Goal: Transaction & Acquisition: Purchase product/service

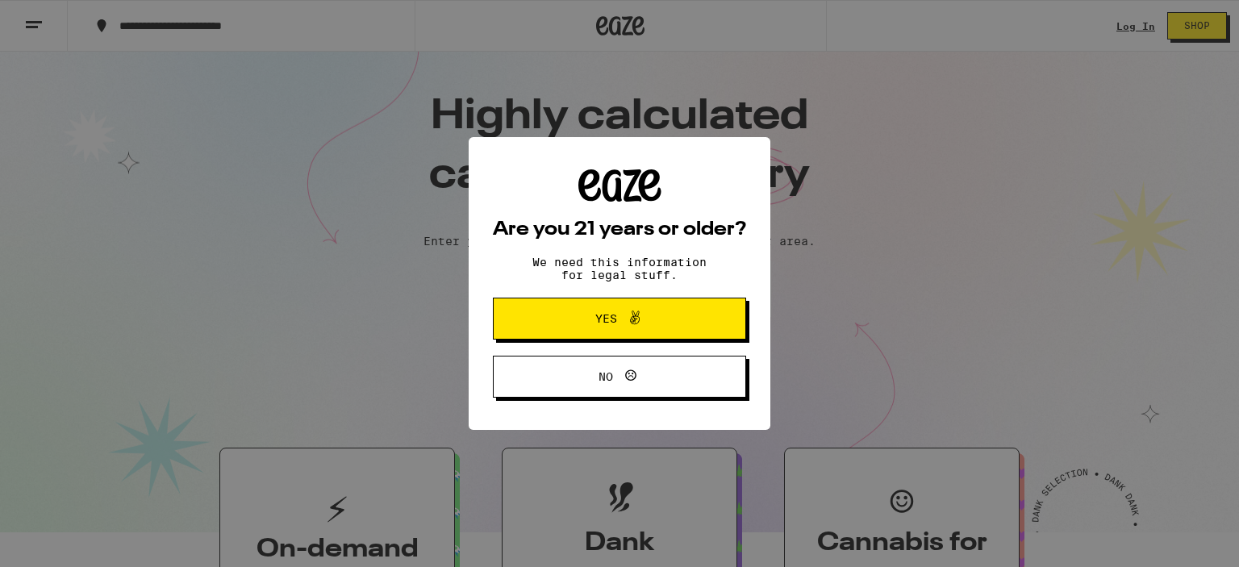
click at [659, 319] on span "Yes" at bounding box center [619, 318] width 123 height 21
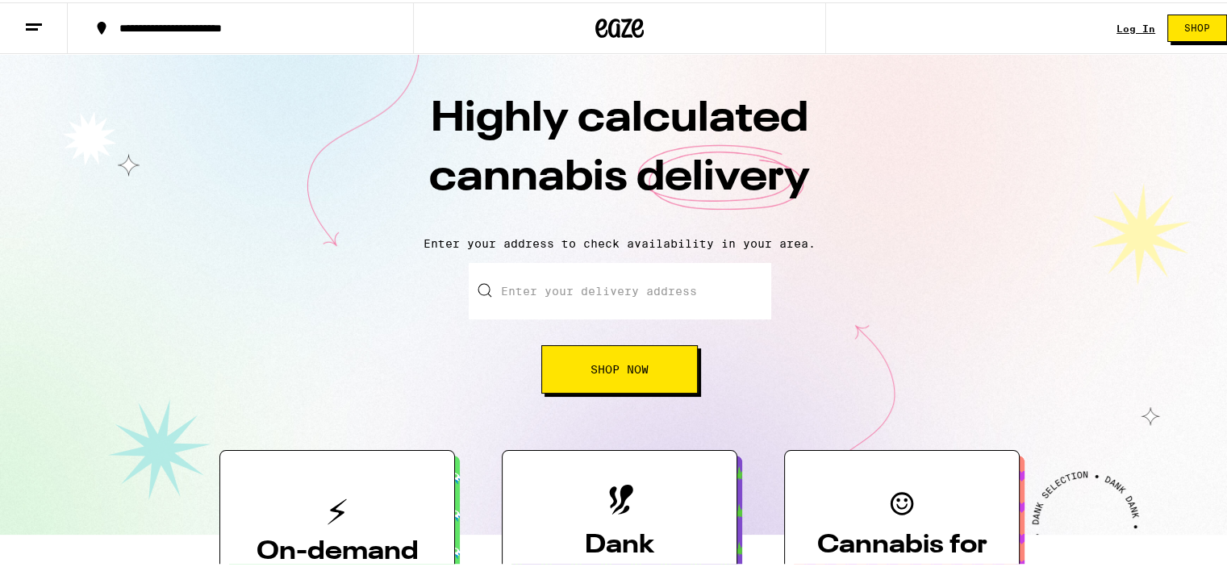
click at [640, 286] on input "Enter your delivery address" at bounding box center [620, 289] width 303 height 56
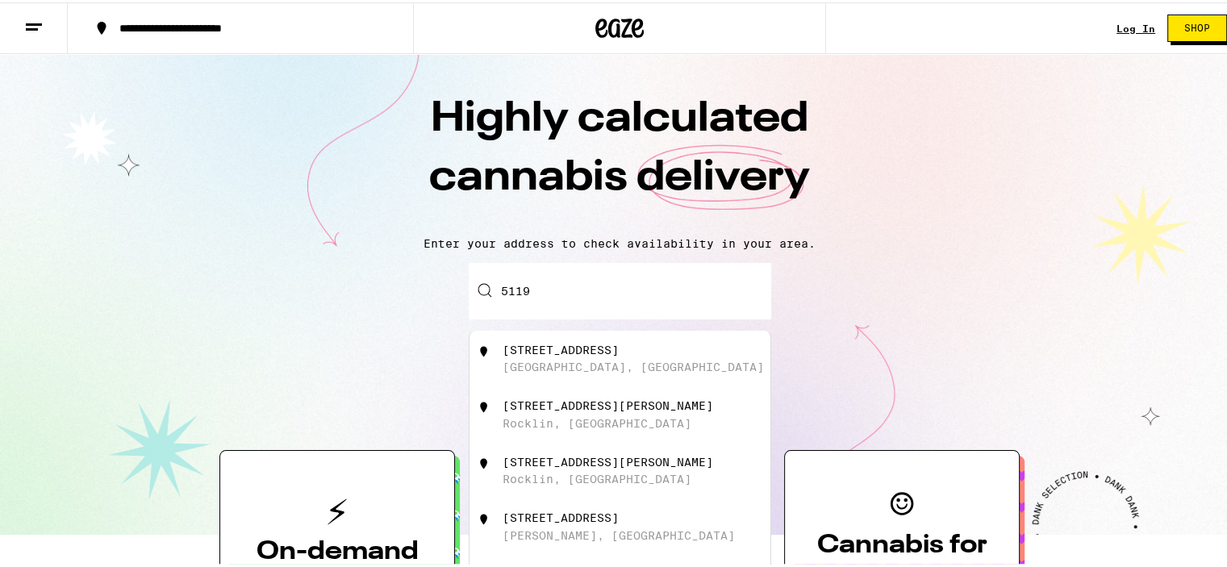
type input "[STREET_ADDRESS][PERSON_NAME]"
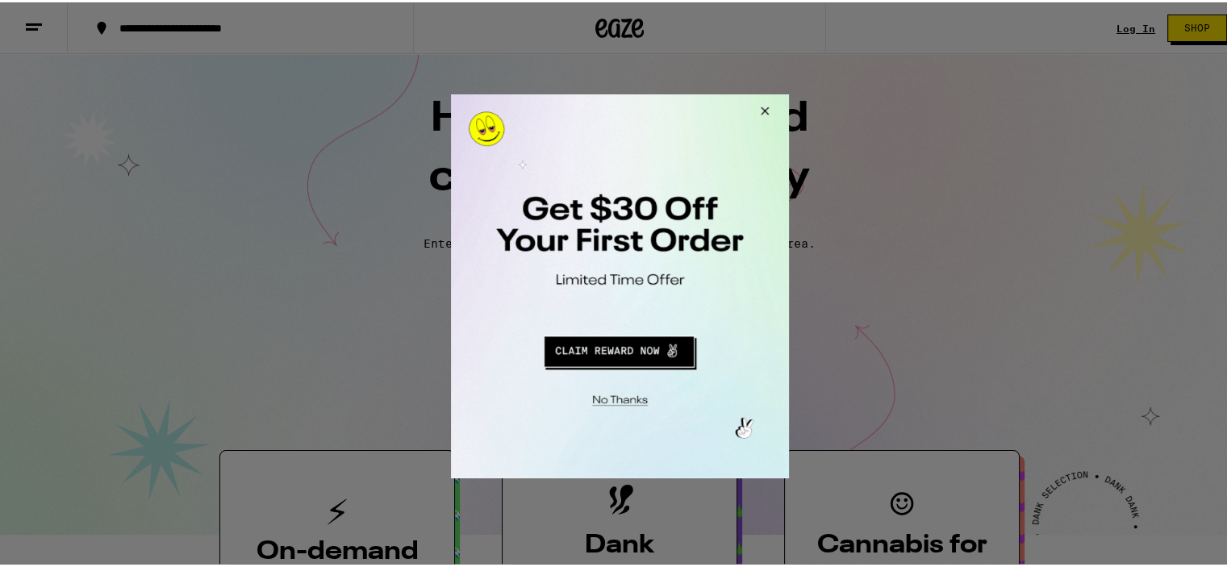
click at [570, 303] on div at bounding box center [619, 286] width 338 height 384
click at [612, 241] on div at bounding box center [619, 286] width 338 height 384
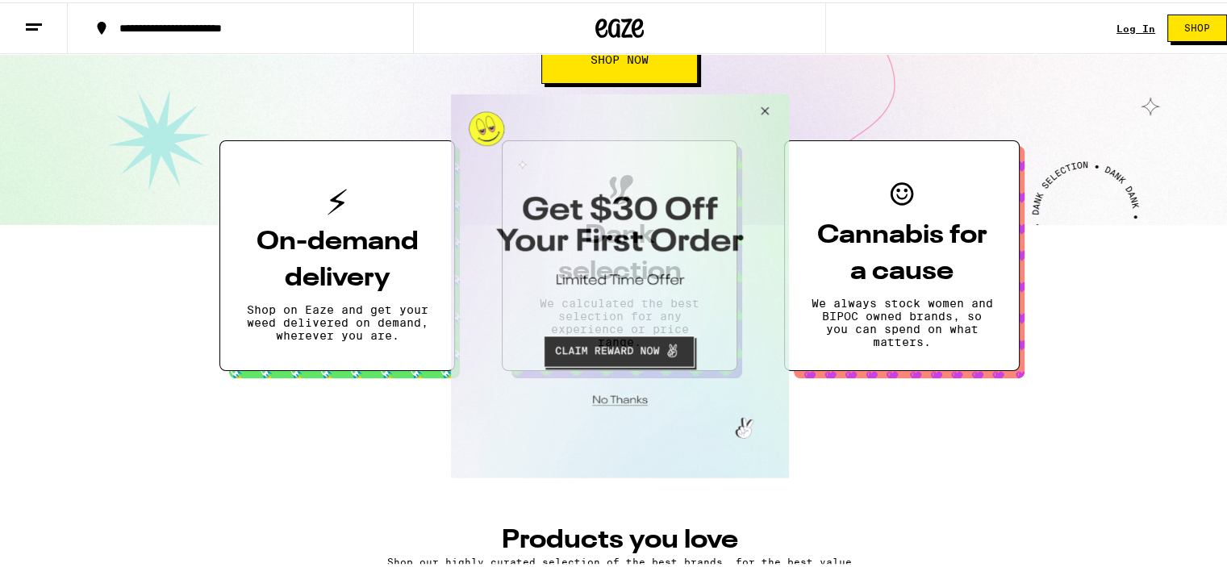
click at [620, 396] on button "Close Modal" at bounding box center [617, 397] width 328 height 25
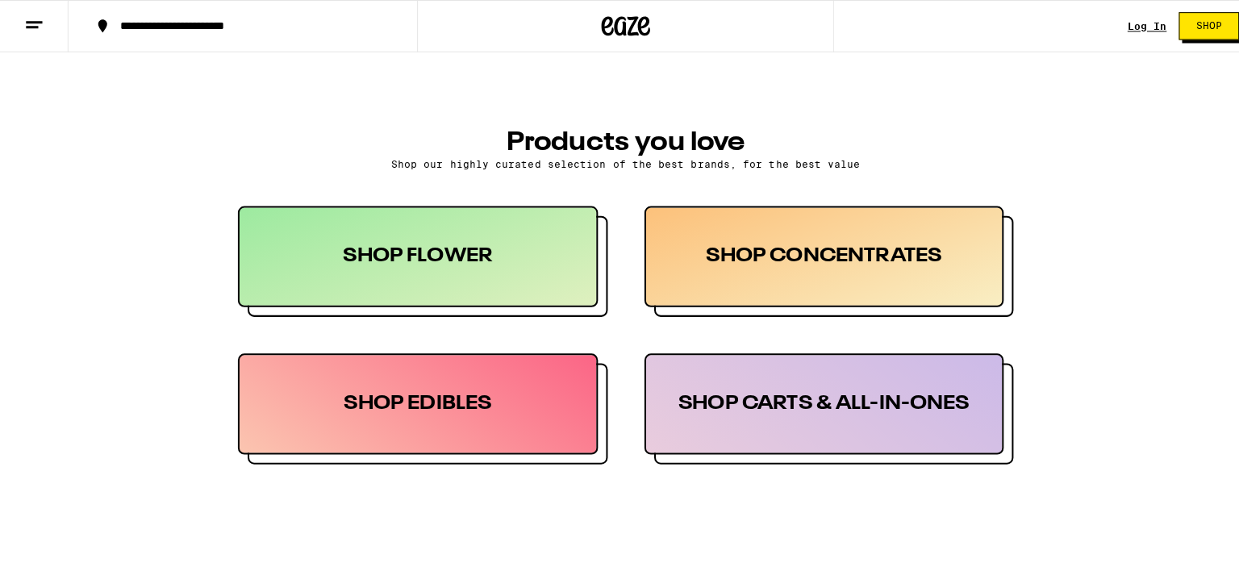
scroll to position [716, 0]
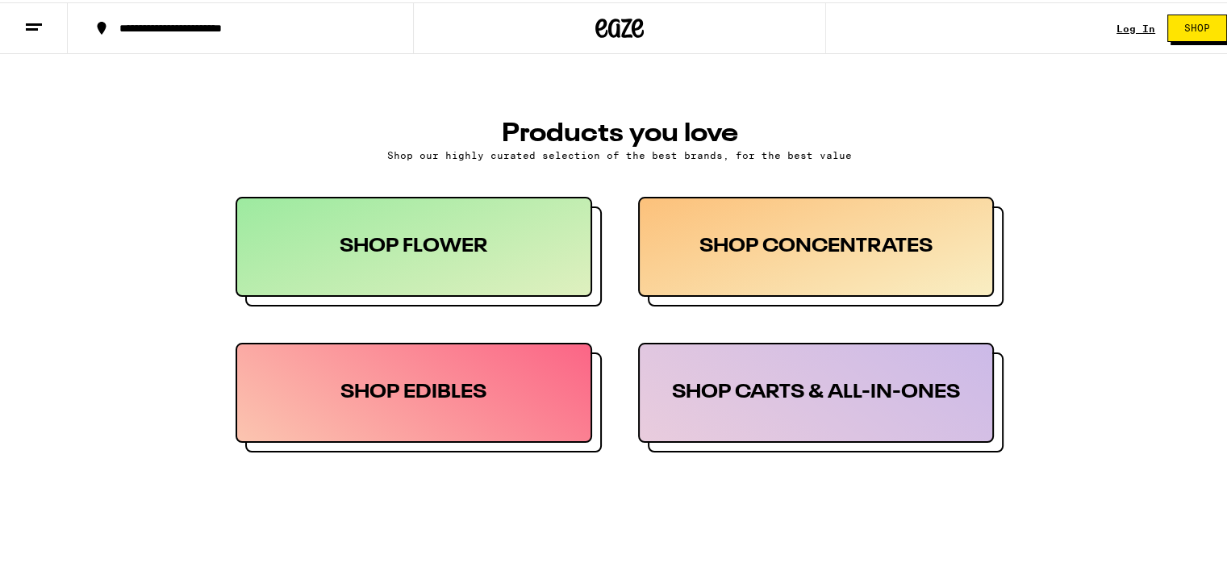
click at [480, 245] on div "SHOP FLOWER" at bounding box center [414, 244] width 357 height 100
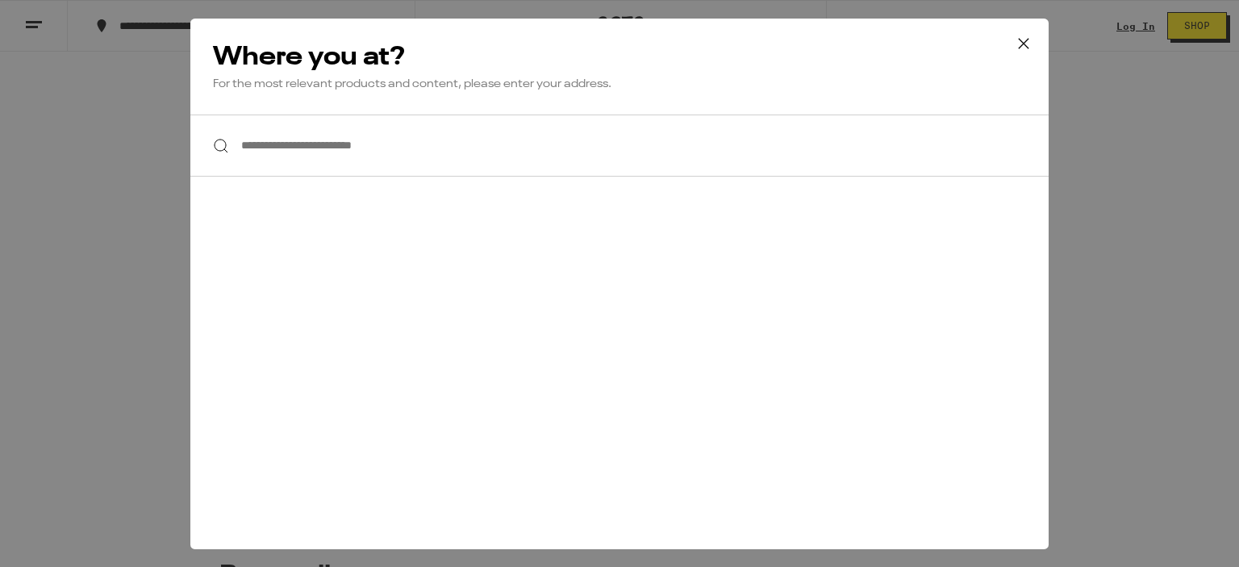
click at [355, 162] on input "**********" at bounding box center [619, 146] width 858 height 62
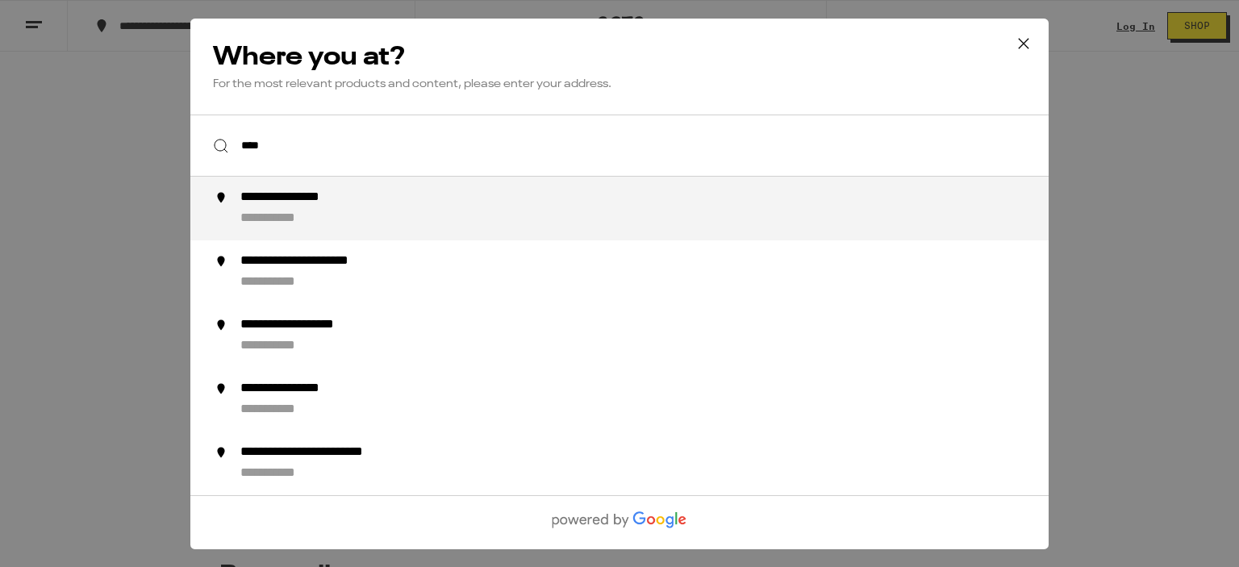
click at [345, 192] on div "**********" at bounding box center [306, 198] width 133 height 17
type input "**********"
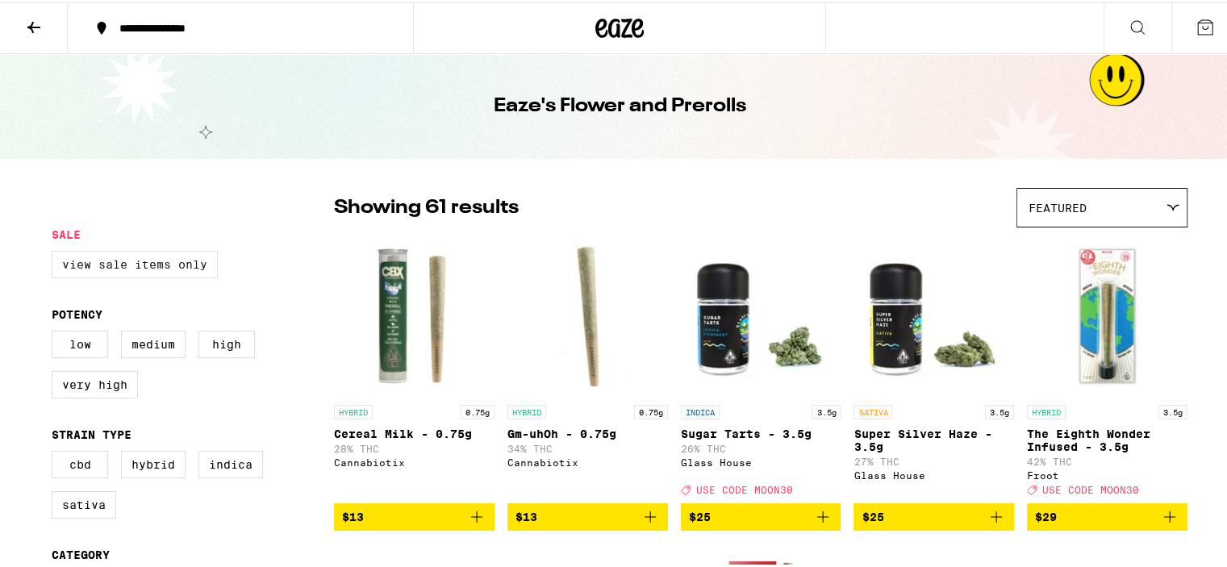
click at [113, 257] on label "View Sale Items Only" at bounding box center [135, 262] width 166 height 27
click at [56, 252] on input "View Sale Items Only" at bounding box center [55, 251] width 1 height 1
checkbox input "true"
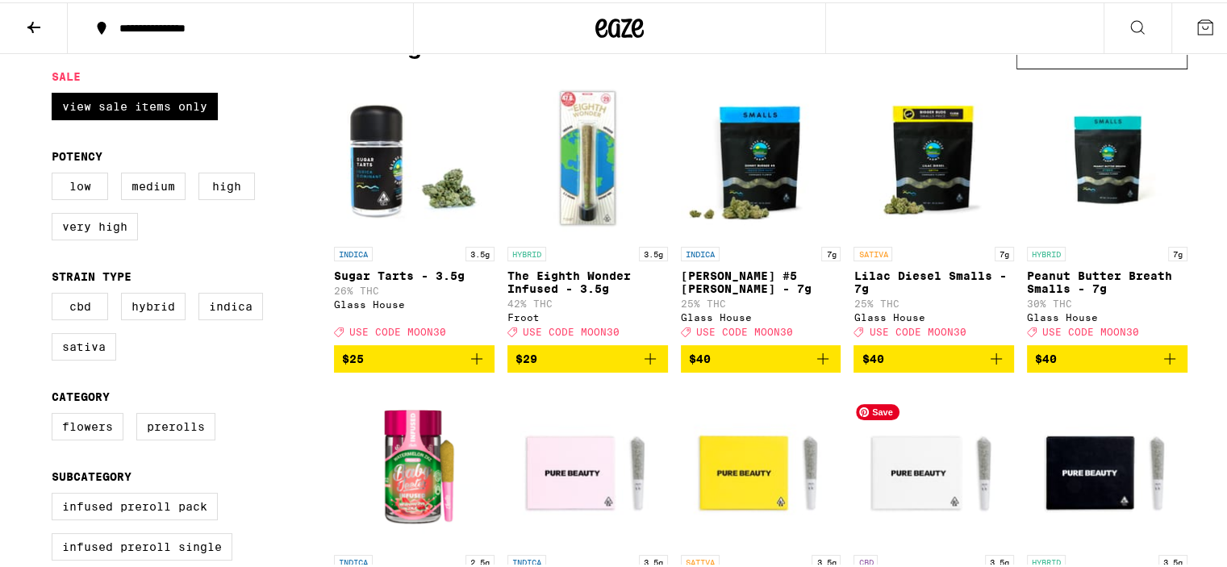
scroll to position [158, 0]
click at [989, 366] on icon "Add to bag" at bounding box center [996, 356] width 19 height 19
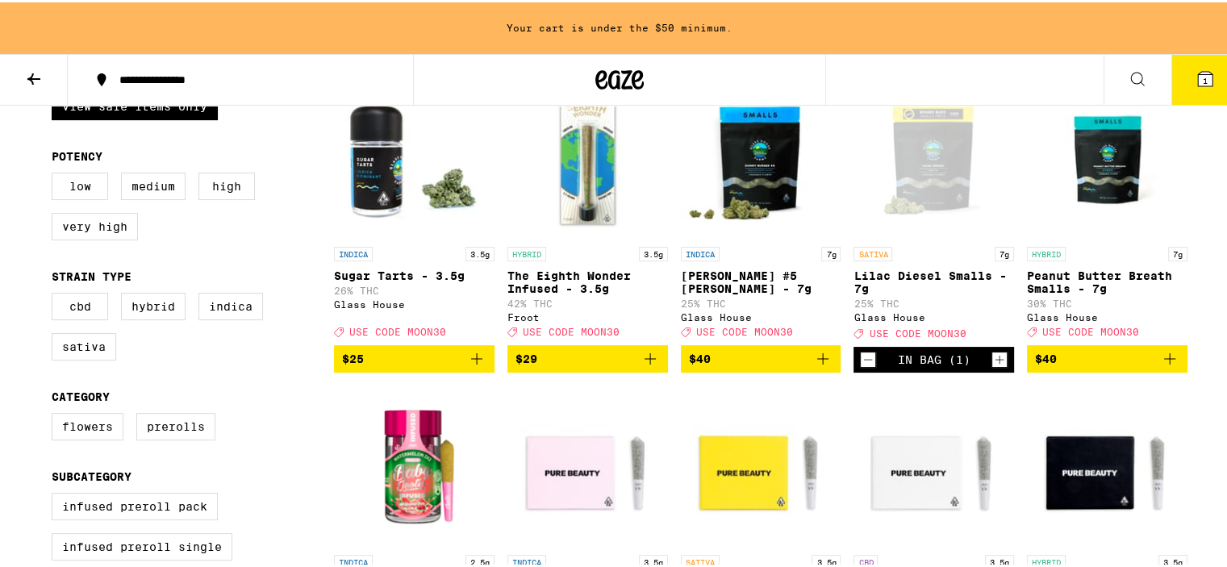
scroll to position [0, 0]
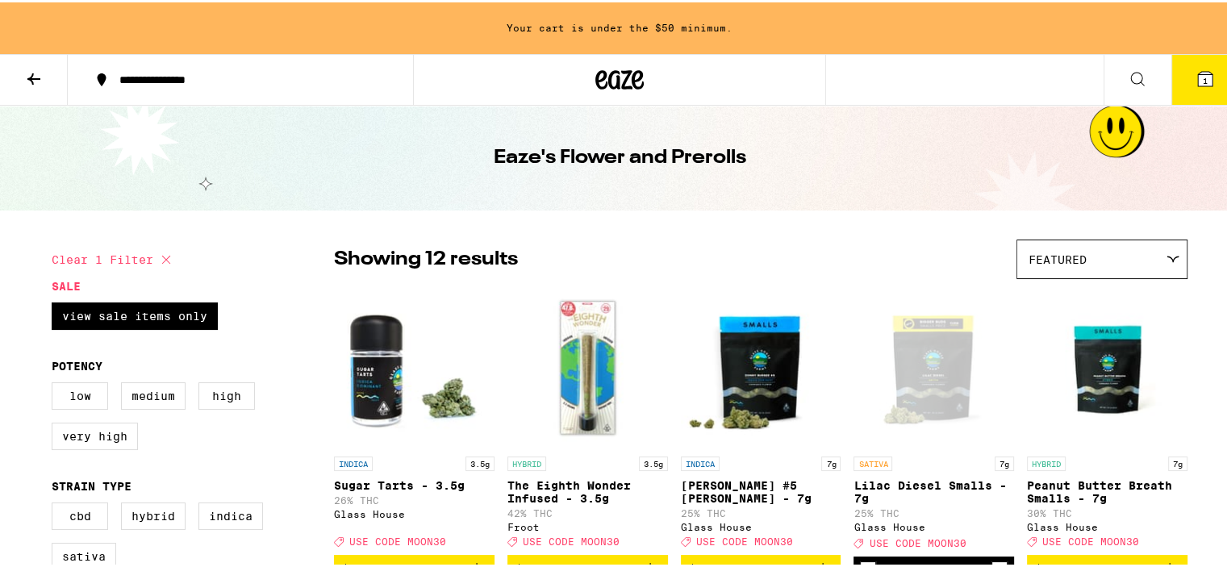
click at [29, 70] on icon at bounding box center [33, 76] width 19 height 19
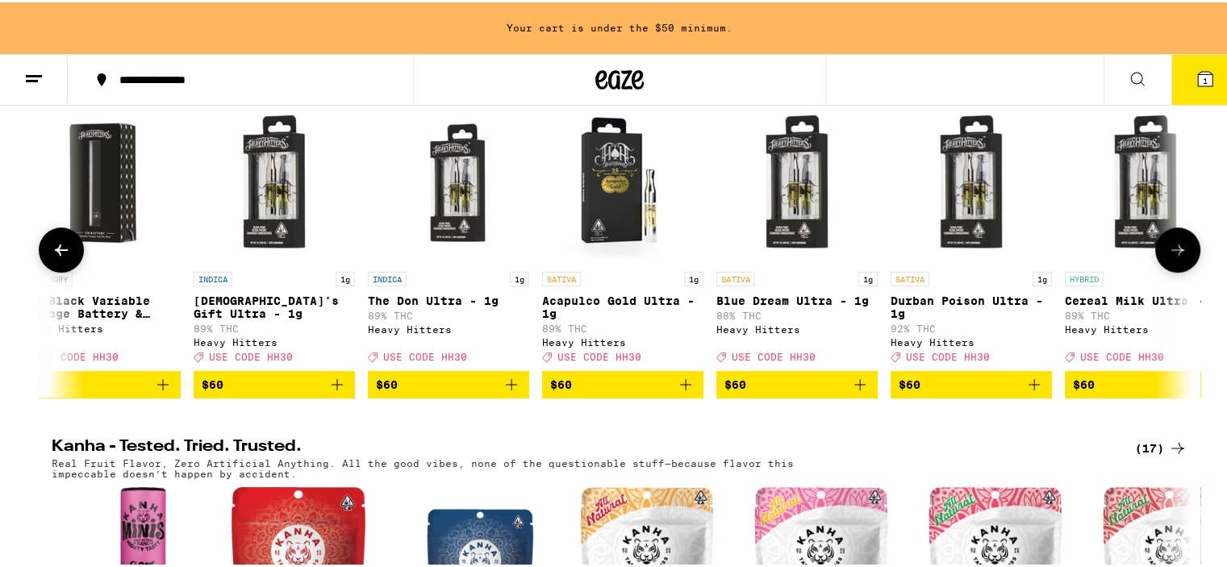
scroll to position [0, 31]
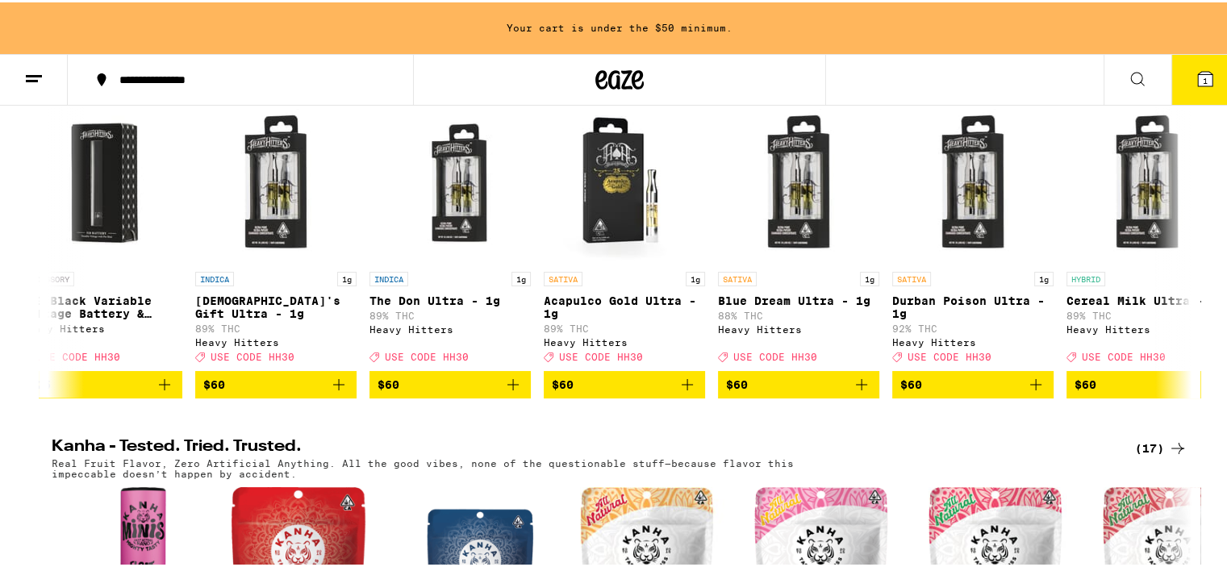
click at [36, 73] on line at bounding box center [34, 73] width 16 height 0
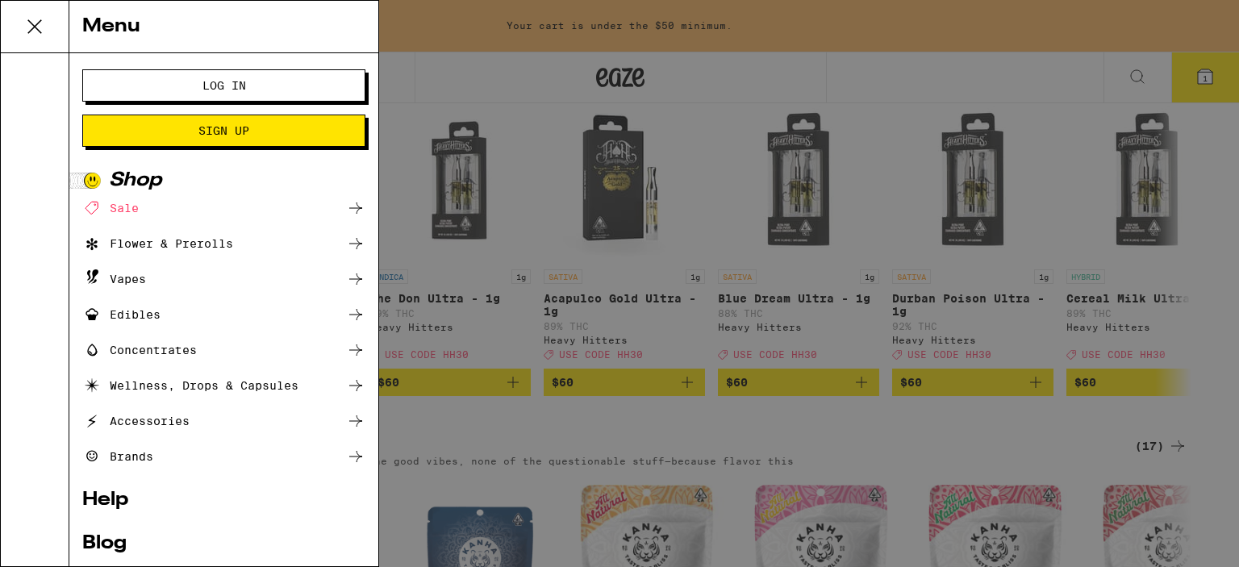
click at [252, 248] on div "Flower & Prerolls" at bounding box center [223, 243] width 283 height 19
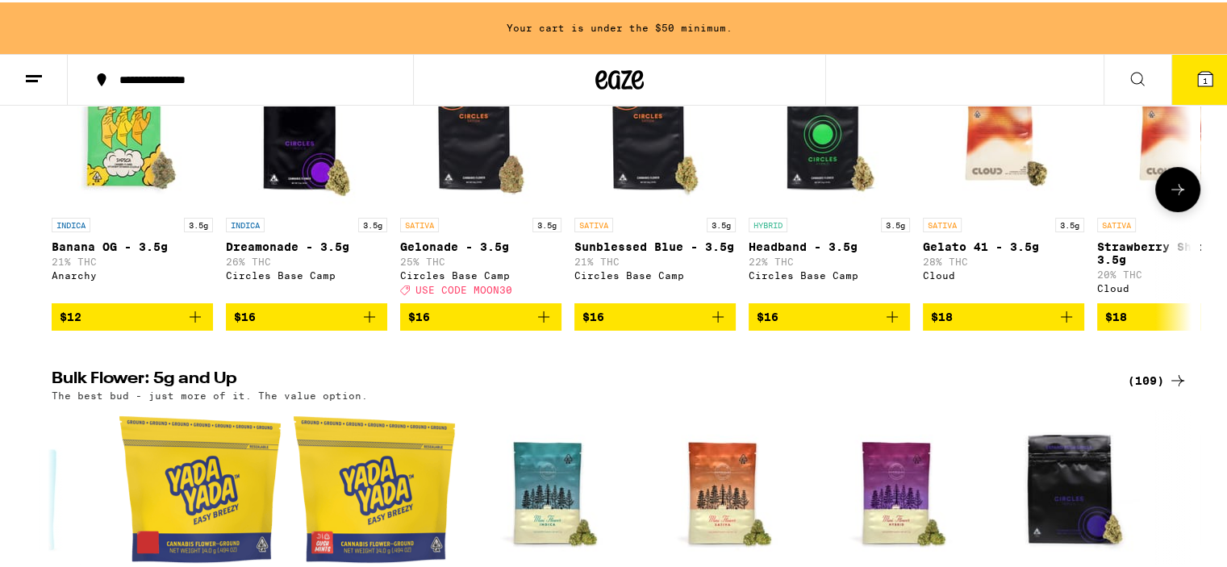
scroll to position [319, 0]
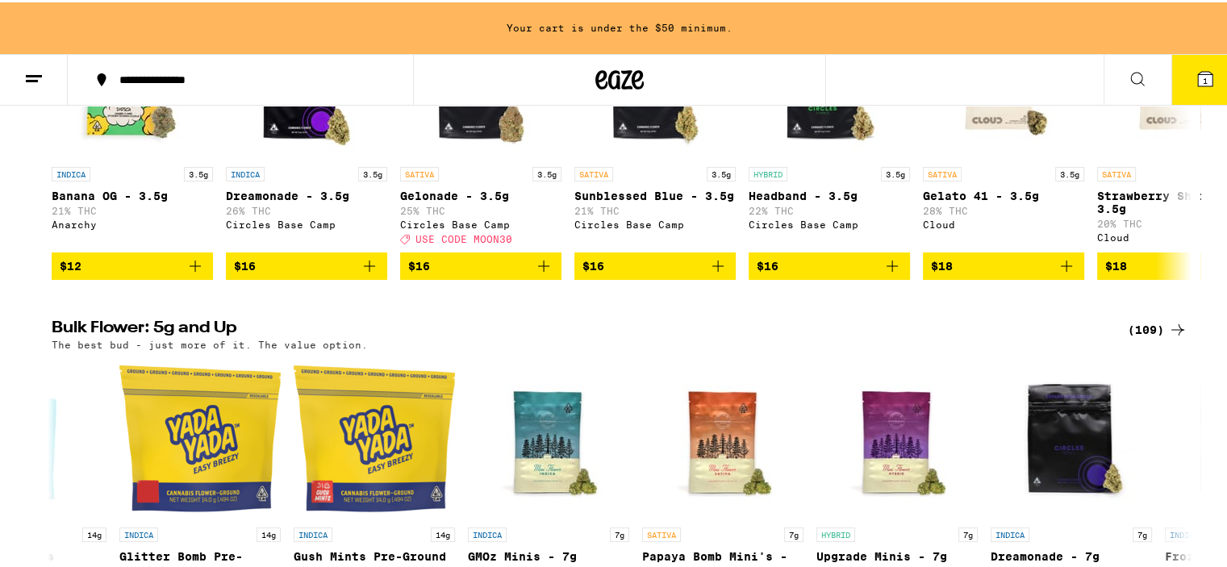
click at [1154, 336] on div "(109)" at bounding box center [1158, 327] width 60 height 19
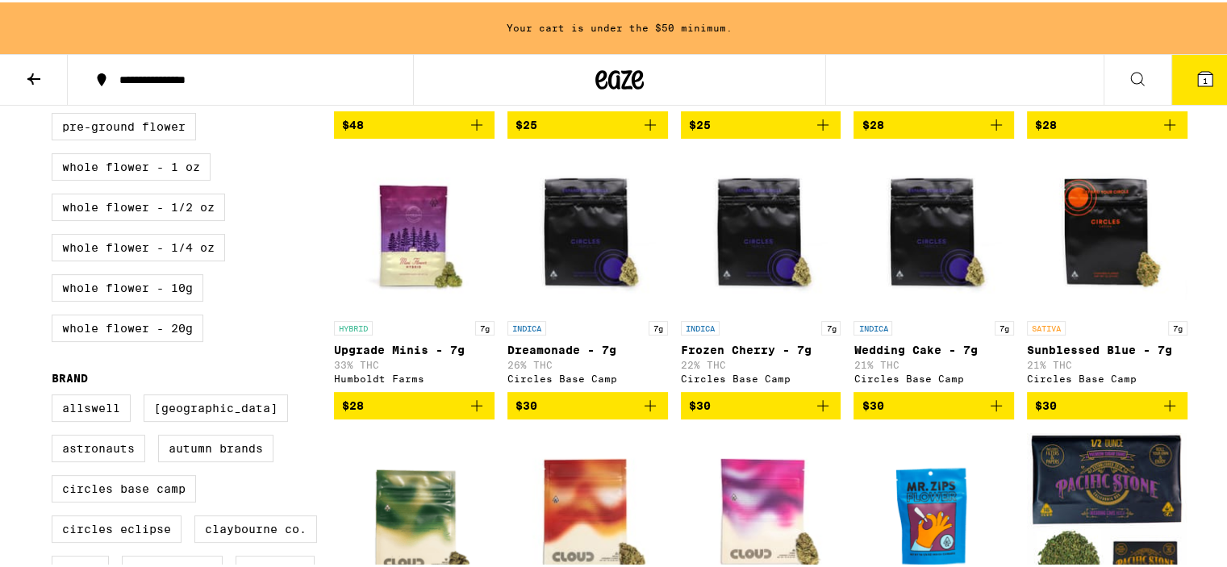
scroll to position [432, 0]
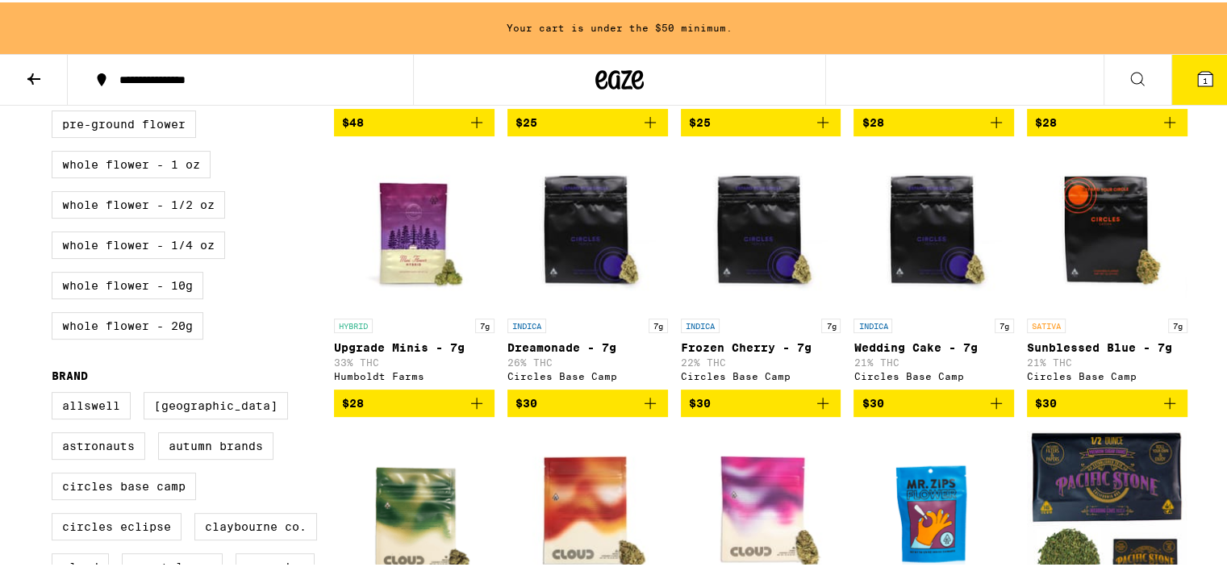
click at [468, 411] on icon "Add to bag" at bounding box center [476, 400] width 19 height 19
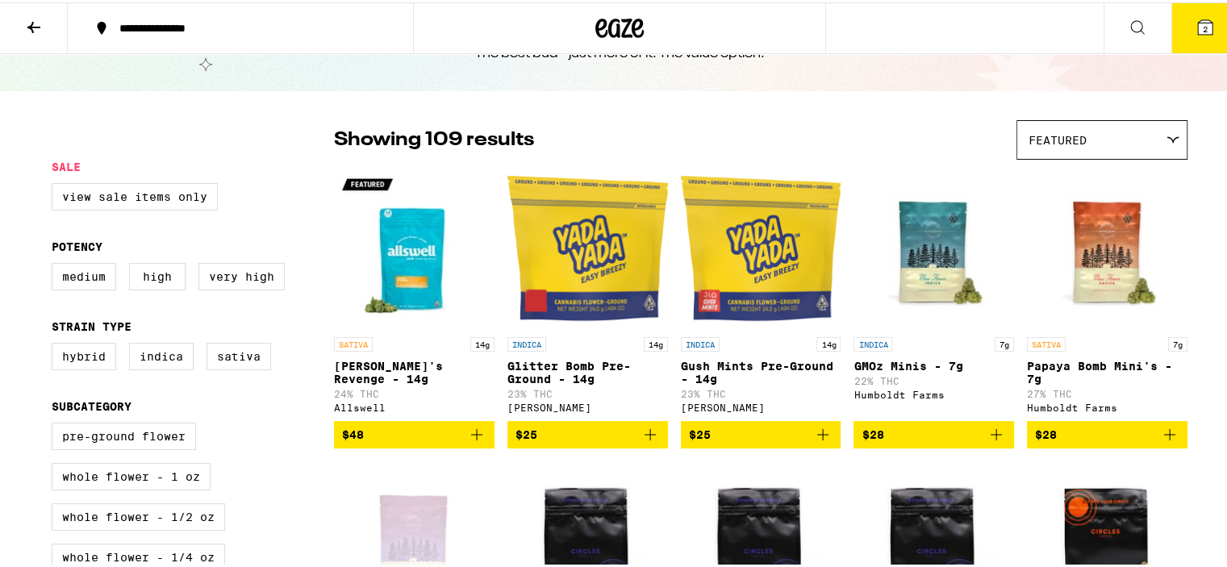
scroll to position [0, 0]
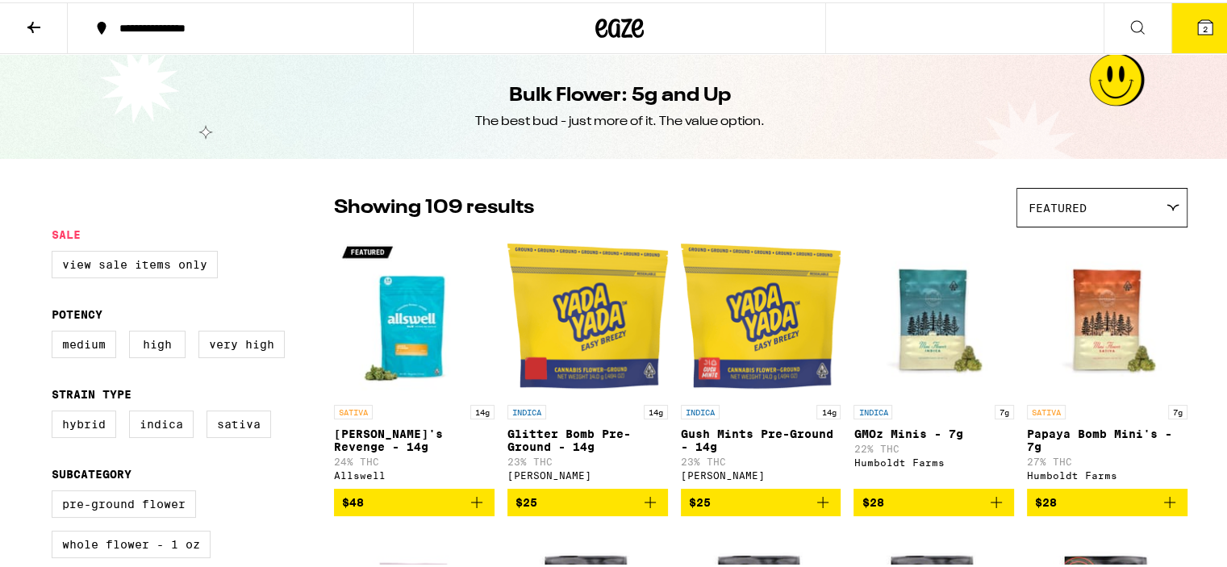
click at [35, 35] on button at bounding box center [34, 26] width 68 height 51
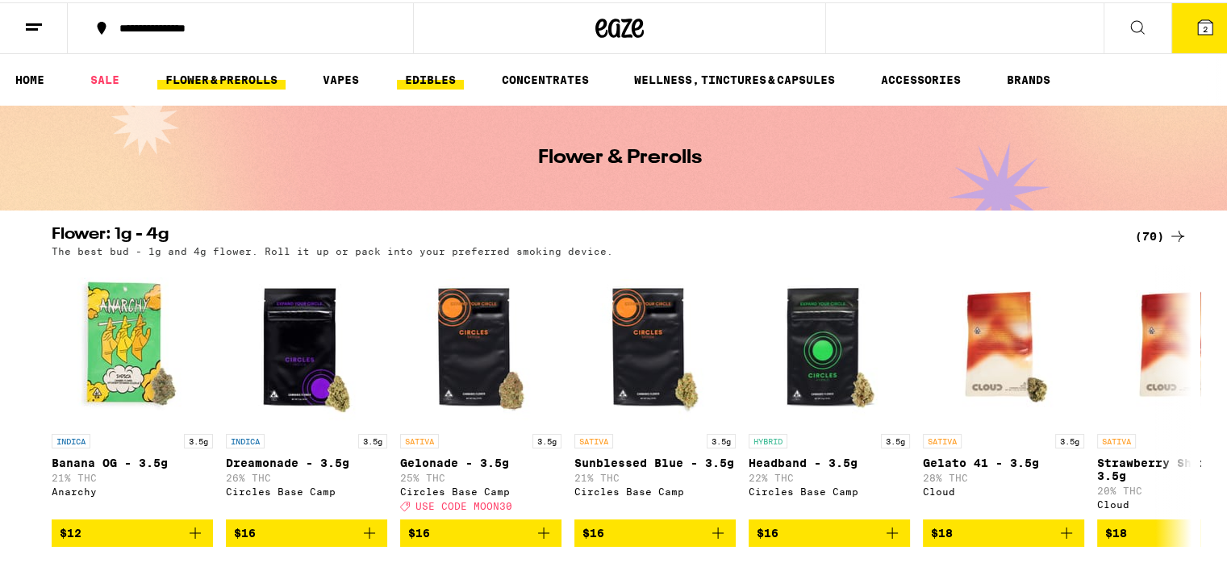
click at [424, 77] on link "EDIBLES" at bounding box center [430, 77] width 67 height 19
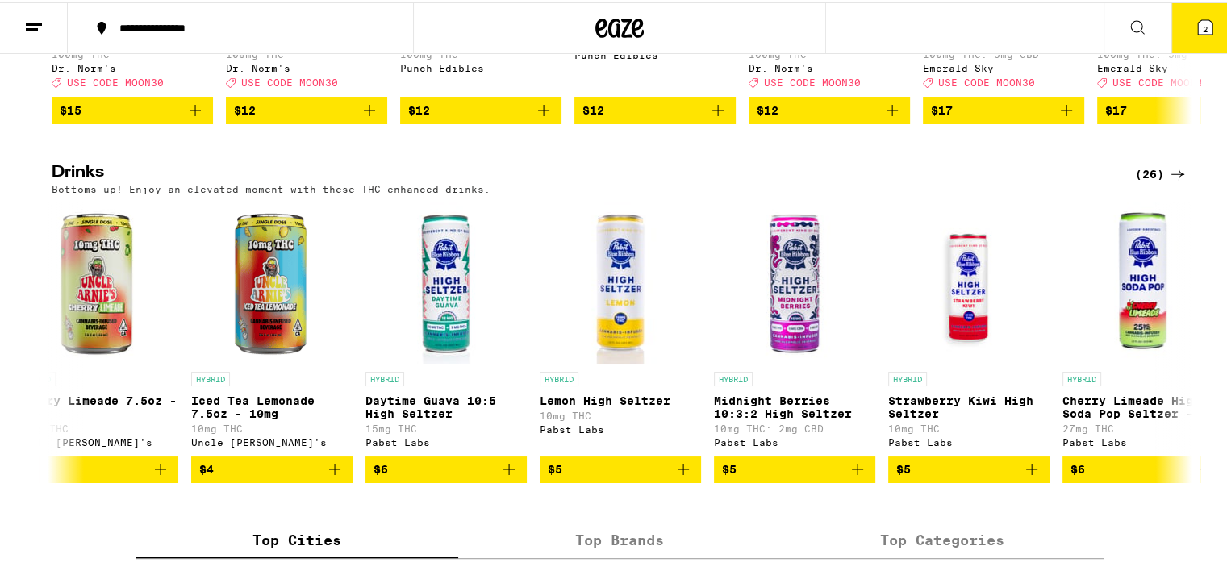
scroll to position [810, 0]
click at [1152, 182] on div "(26)" at bounding box center [1161, 171] width 52 height 19
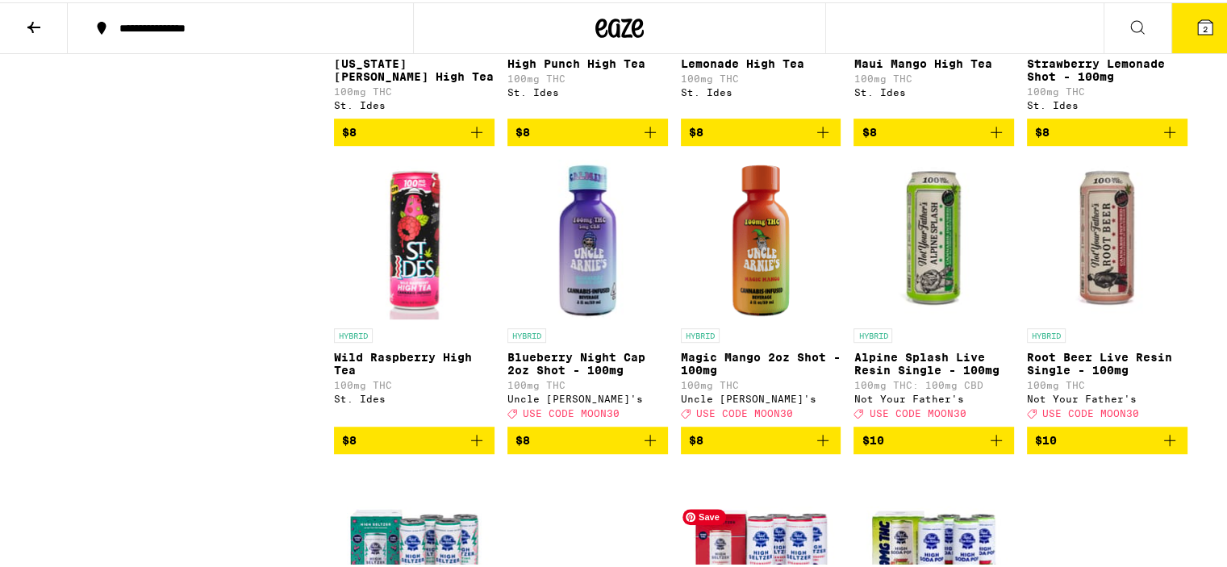
scroll to position [951, 0]
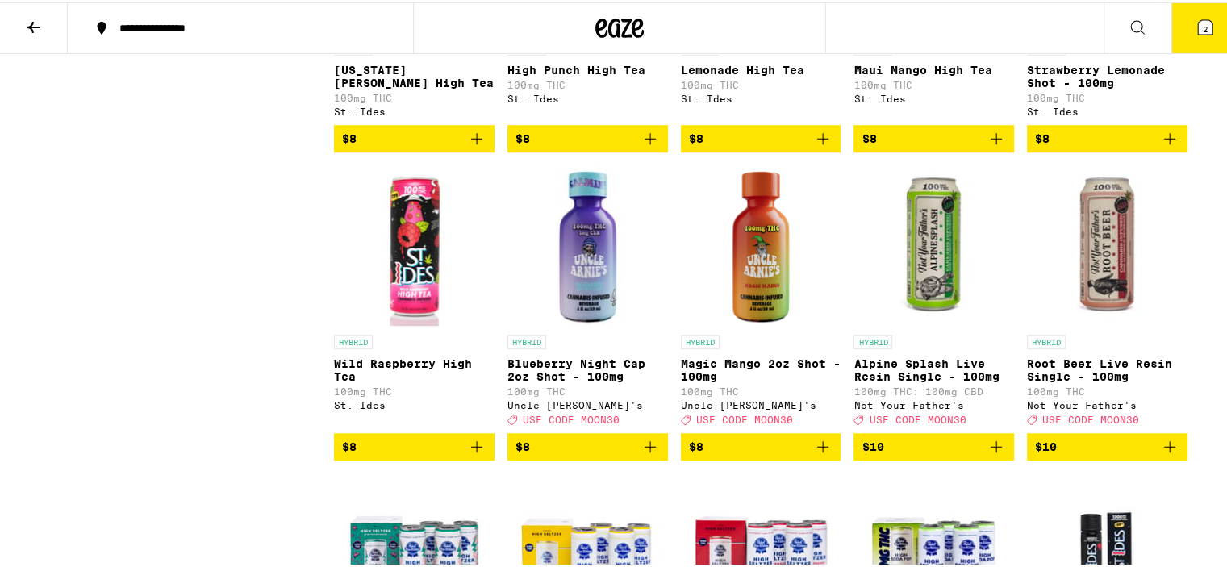
click at [1135, 378] on p "Root Beer Live Resin Single - 100mg" at bounding box center [1107, 368] width 161 height 26
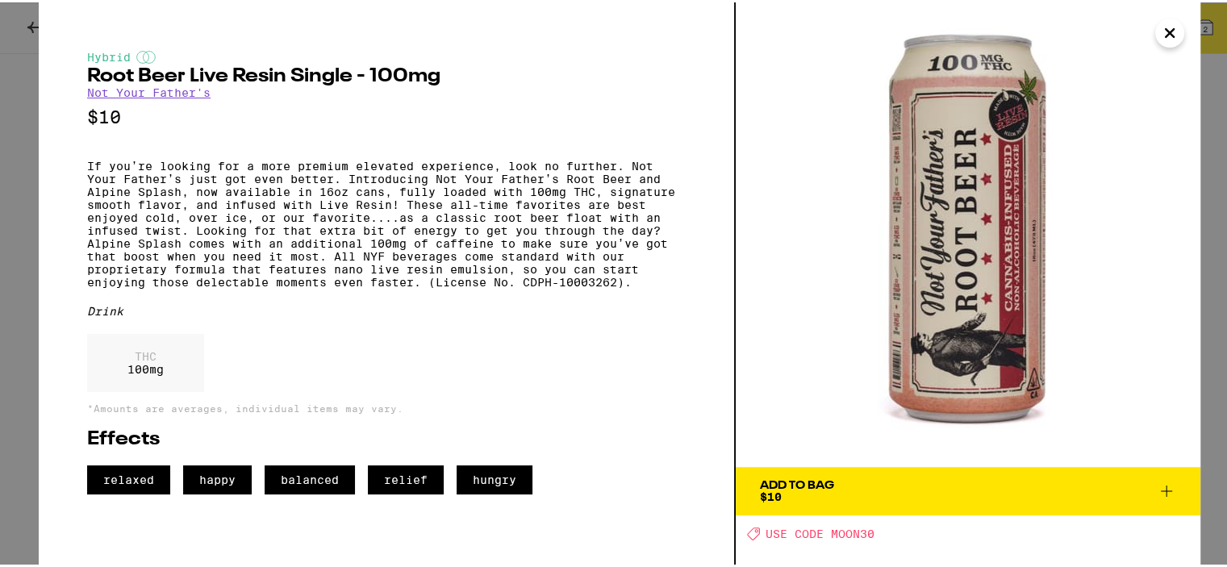
scroll to position [1037, 0]
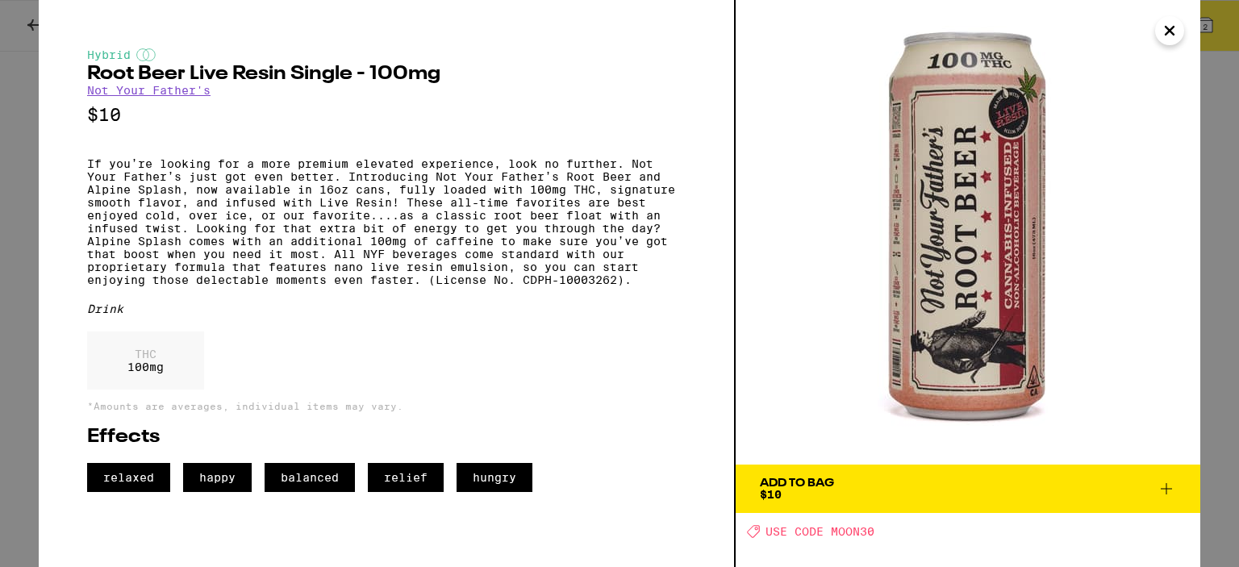
click at [1175, 22] on icon "Close" at bounding box center [1169, 31] width 19 height 24
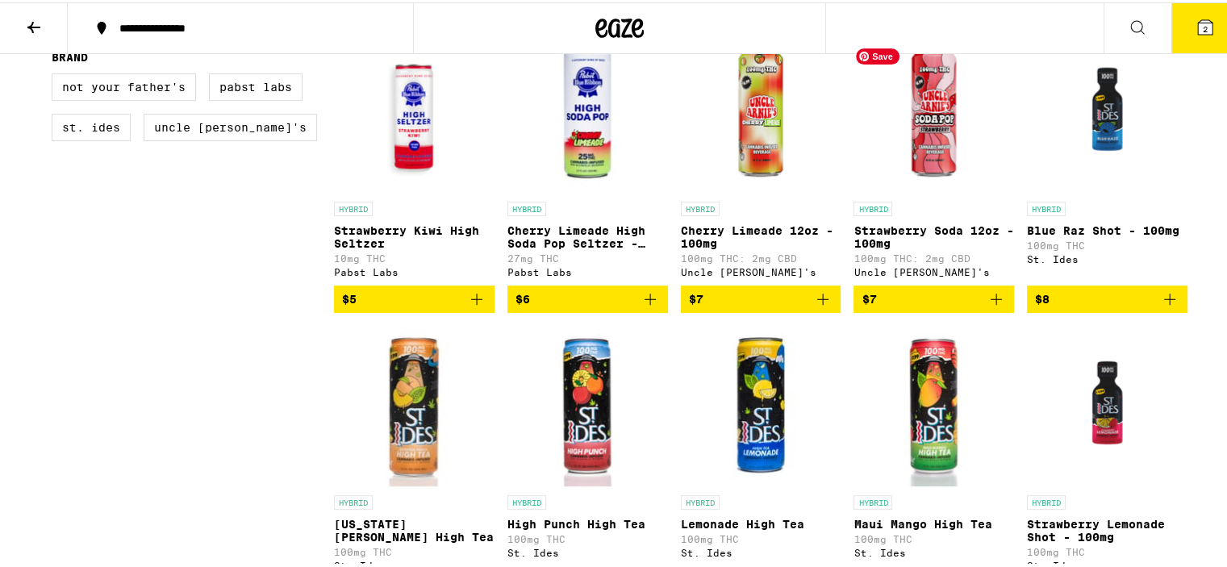
scroll to position [505, 0]
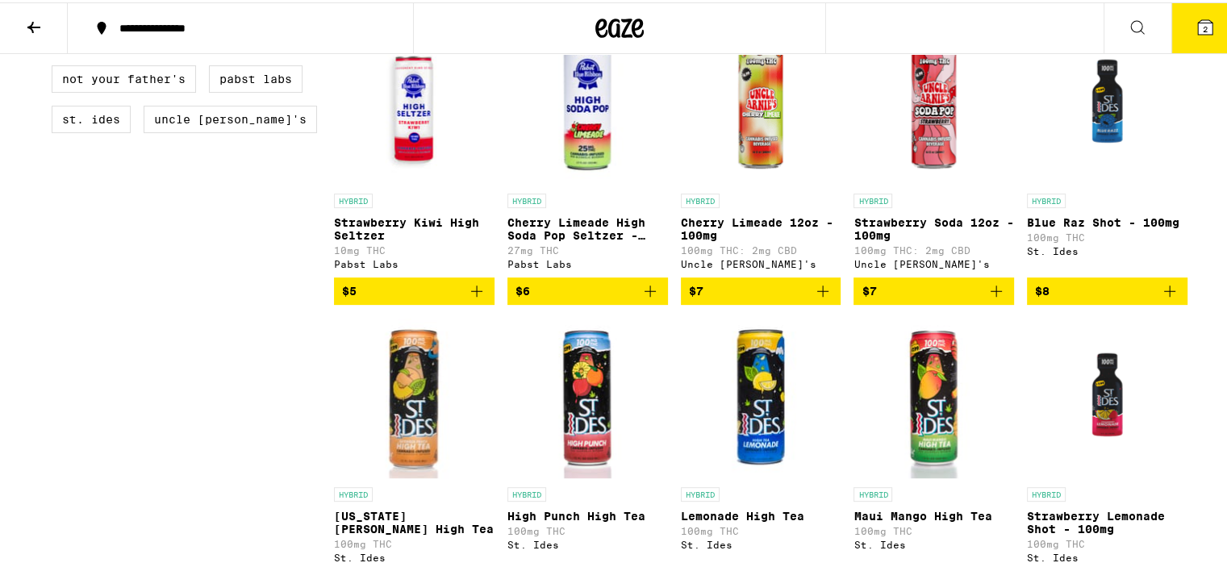
click at [827, 303] on button "$7" at bounding box center [761, 288] width 161 height 27
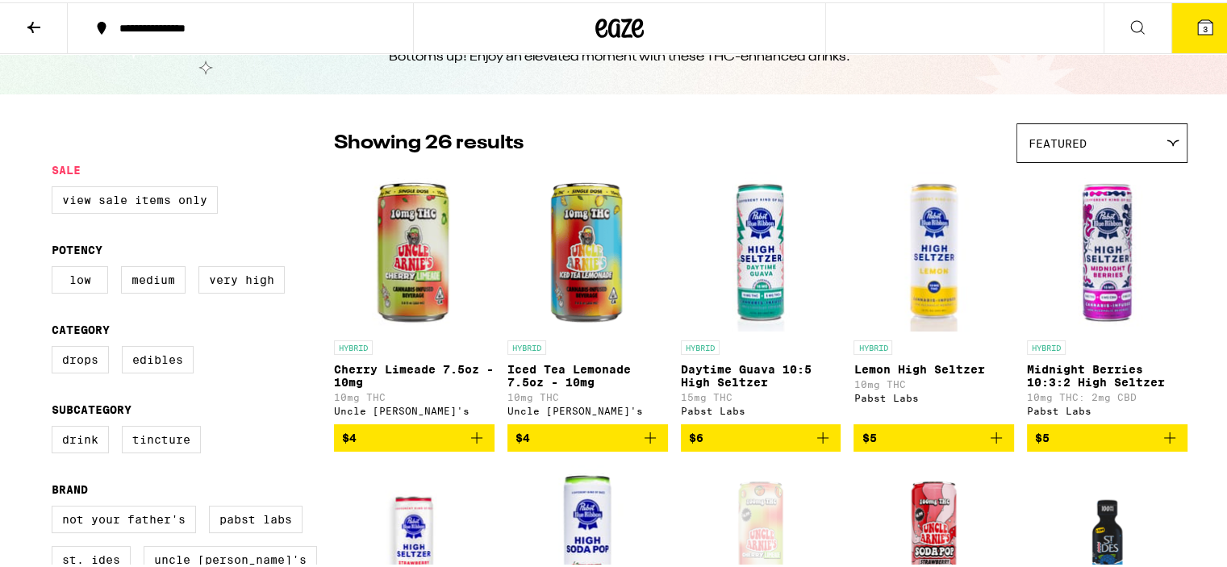
scroll to position [0, 0]
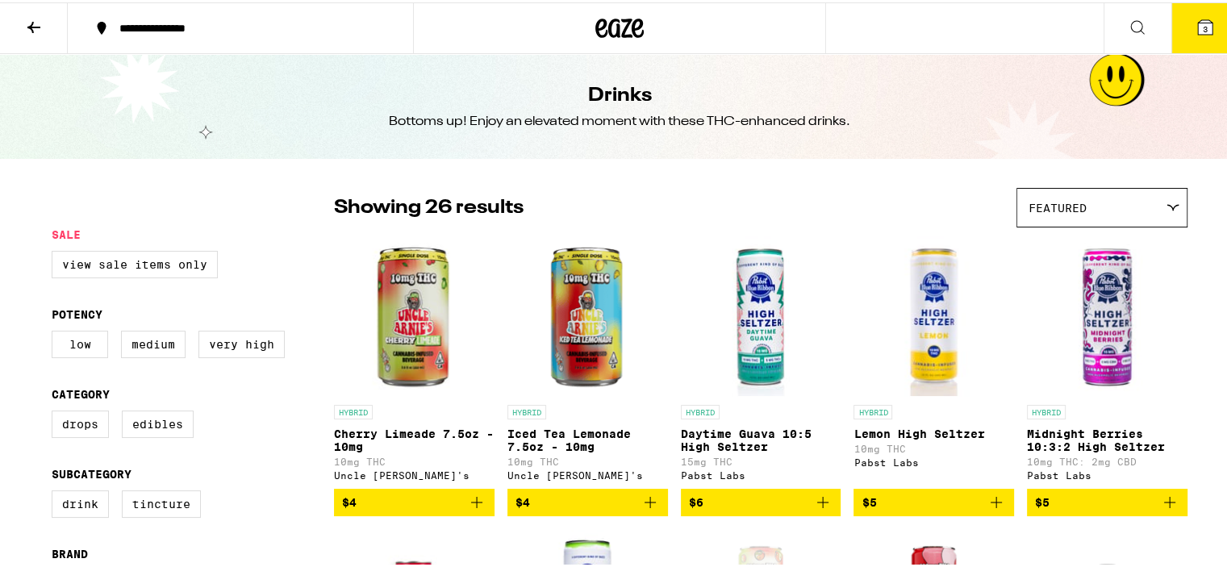
click at [33, 31] on icon at bounding box center [33, 24] width 19 height 19
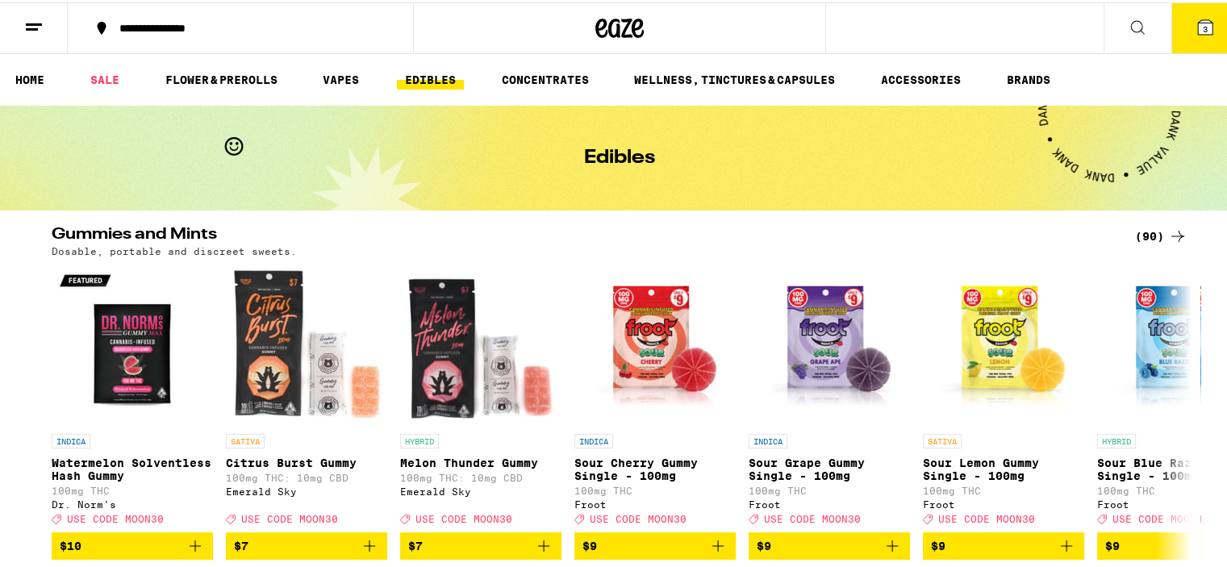
click at [1171, 236] on icon at bounding box center [1177, 233] width 19 height 19
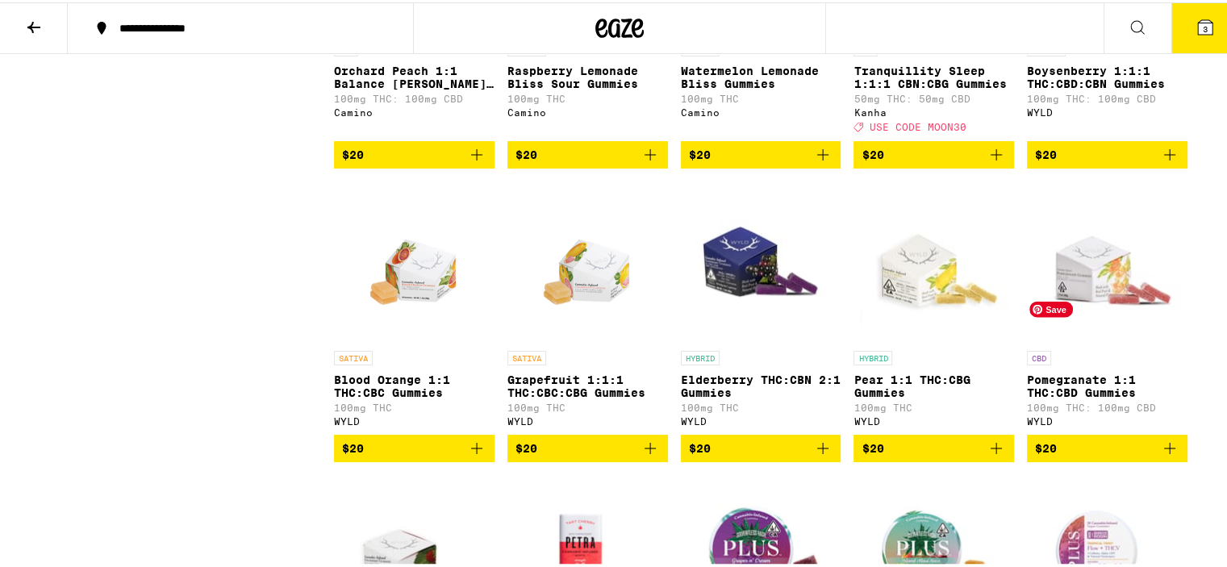
scroll to position [3636, 0]
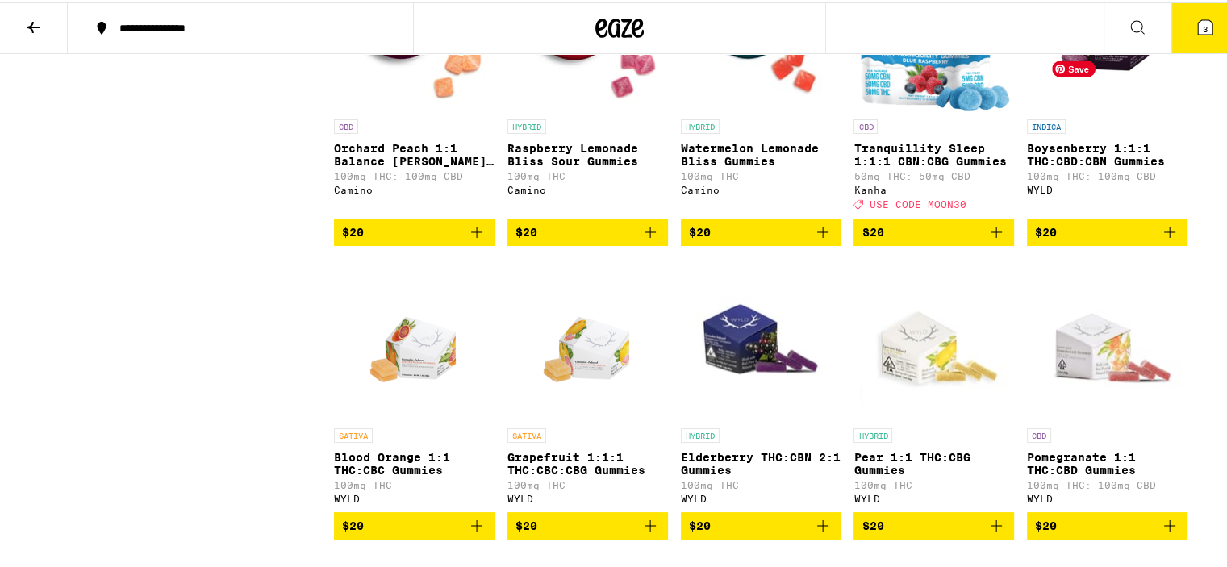
click at [1098, 109] on img "Open page for Boysenberry 1:1:1 THC:CBD:CBN Gummies from WYLD" at bounding box center [1107, 28] width 115 height 161
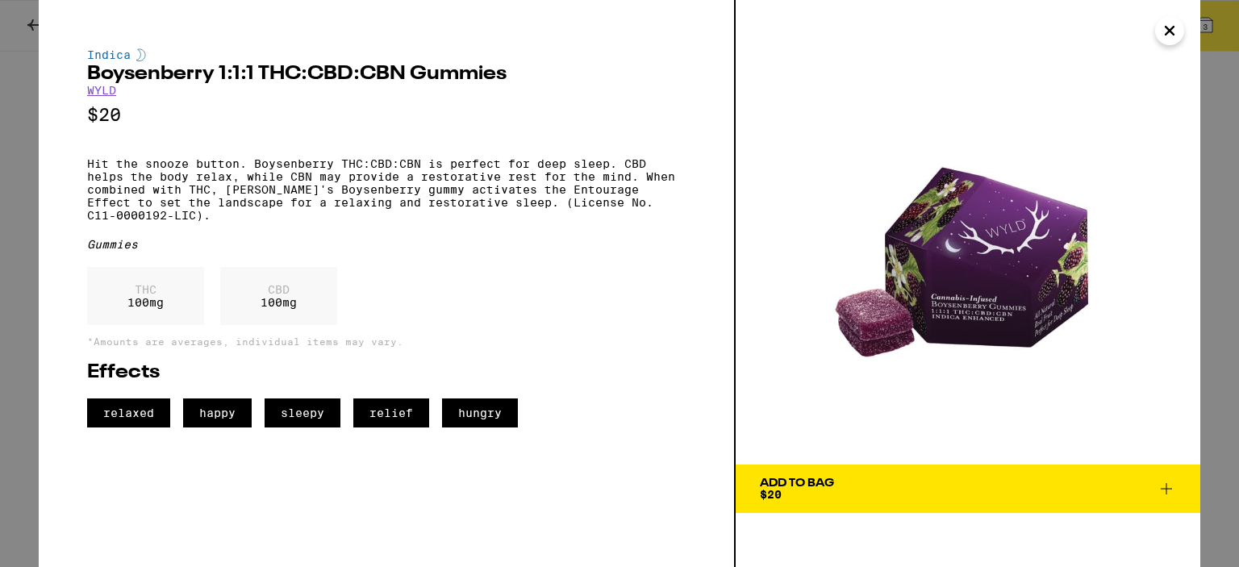
click at [1166, 492] on icon at bounding box center [1166, 488] width 11 height 11
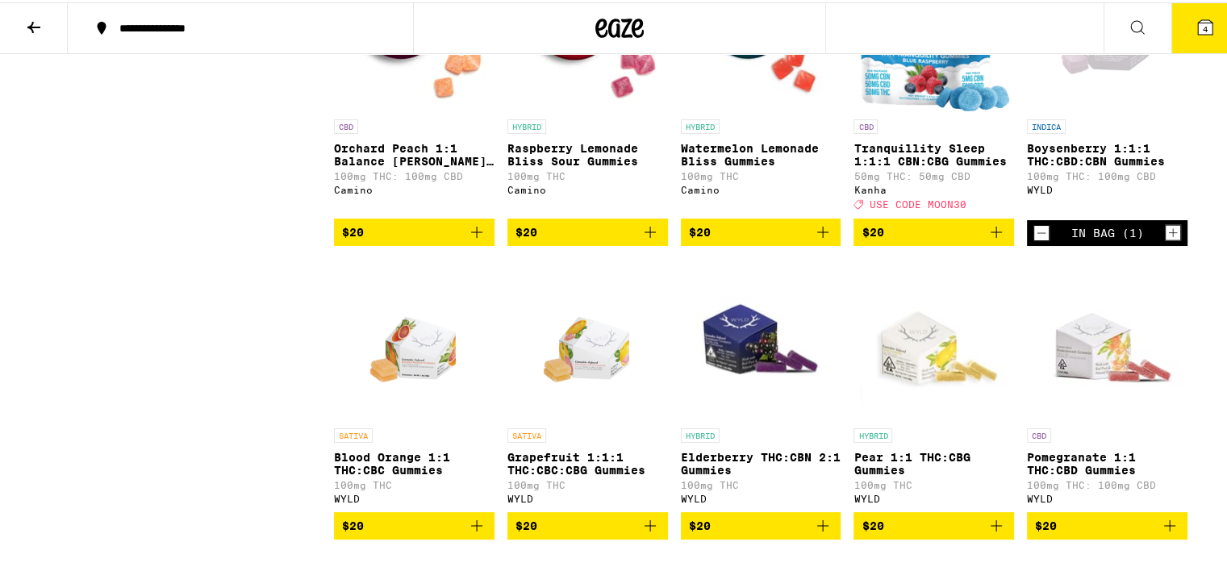
click at [1171, 240] on icon "Increment" at bounding box center [1173, 230] width 15 height 19
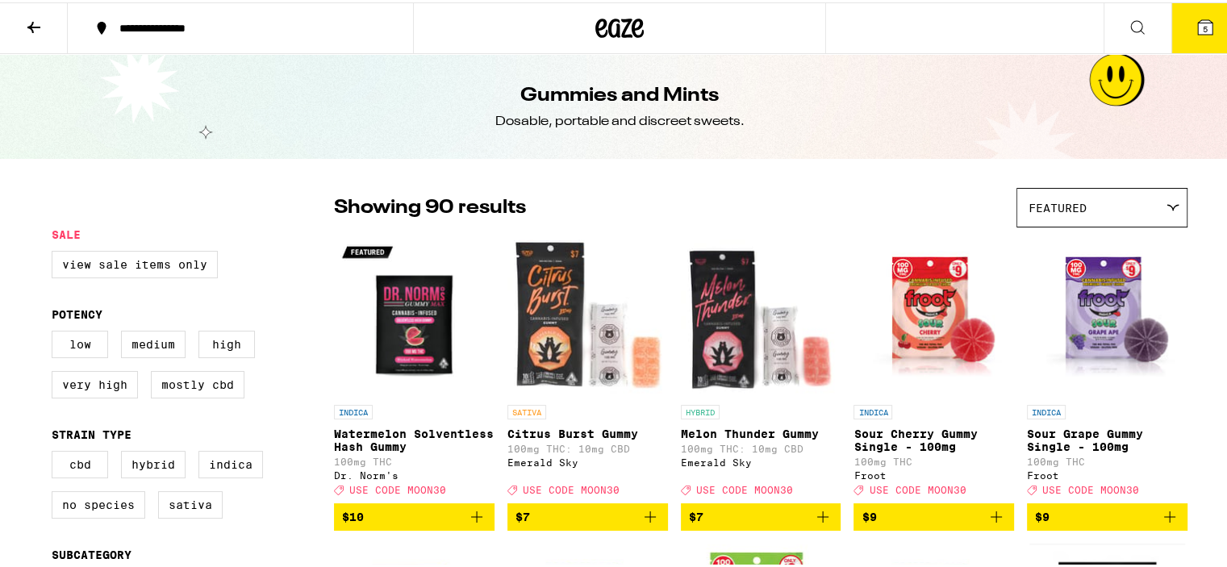
click at [36, 29] on icon at bounding box center [33, 24] width 19 height 19
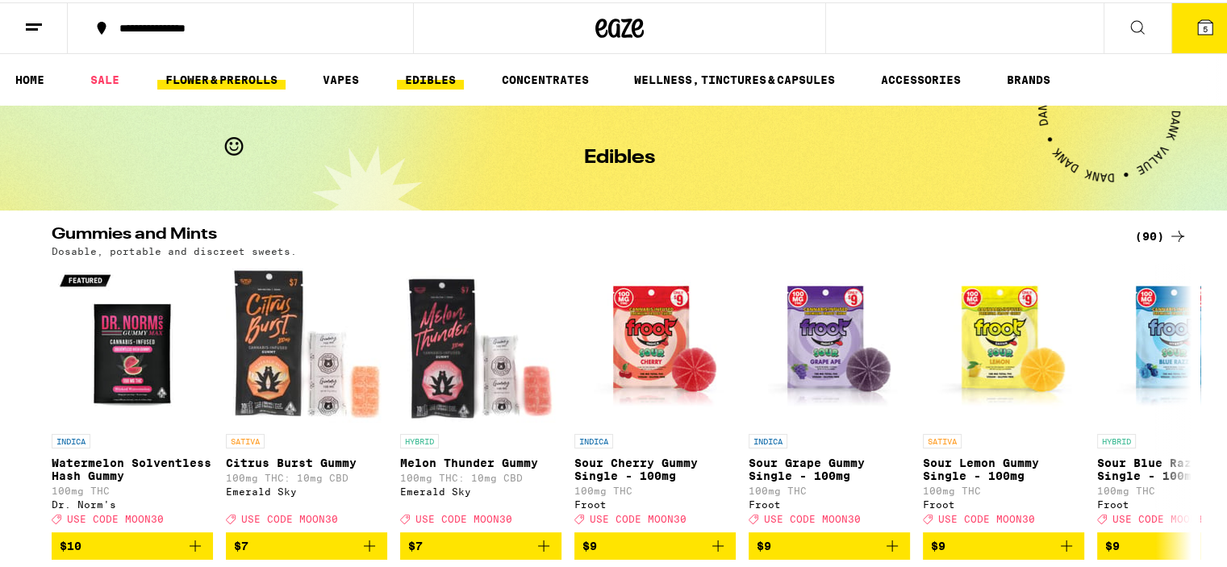
click at [226, 80] on link "FLOWER & PREROLLS" at bounding box center [221, 77] width 128 height 19
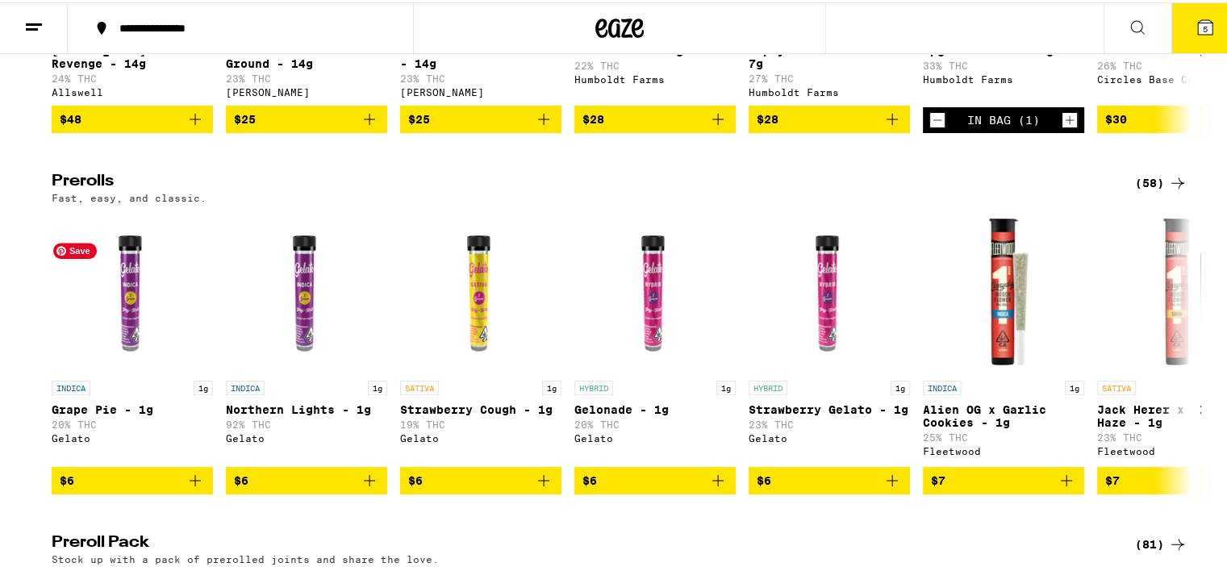
scroll to position [771, 0]
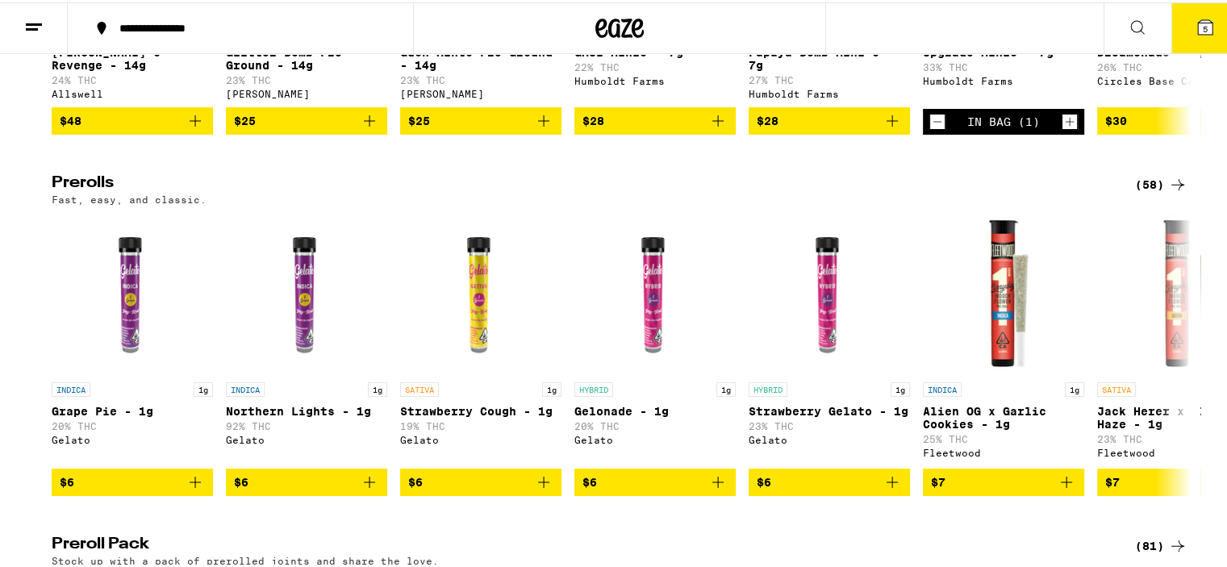
click at [1155, 192] on div "(58)" at bounding box center [1161, 182] width 52 height 19
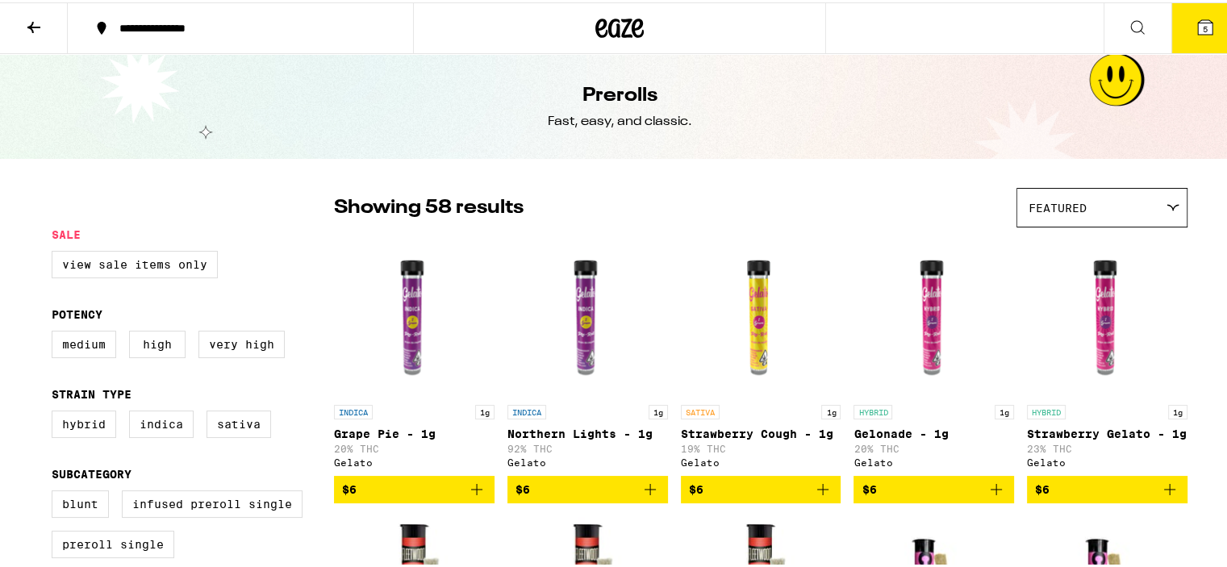
click at [42, 28] on icon at bounding box center [33, 24] width 19 height 19
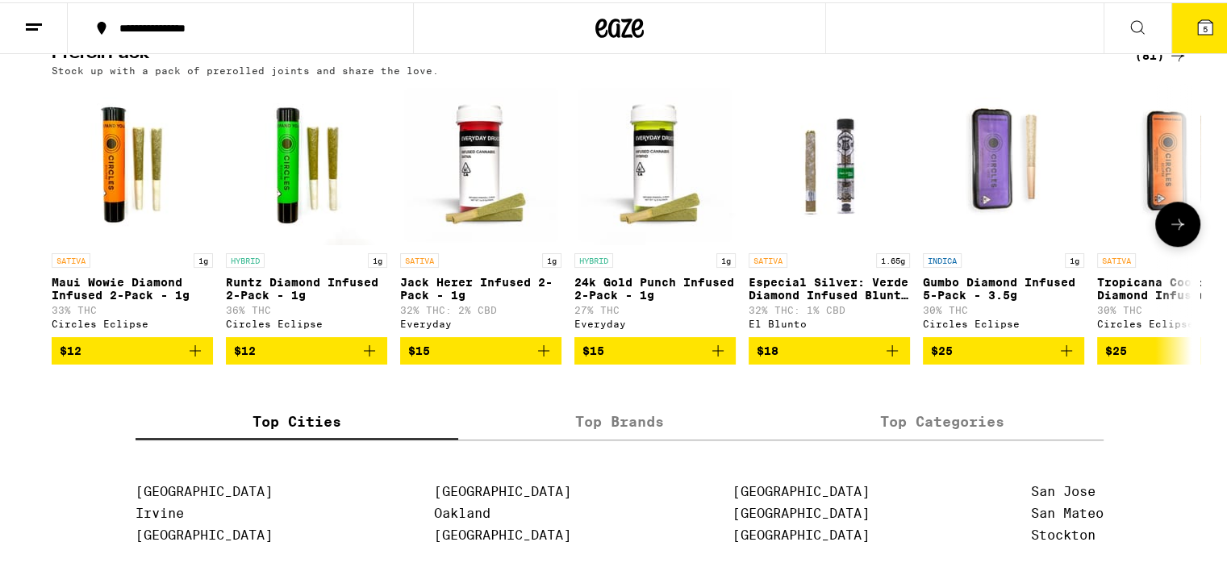
scroll to position [1180, 0]
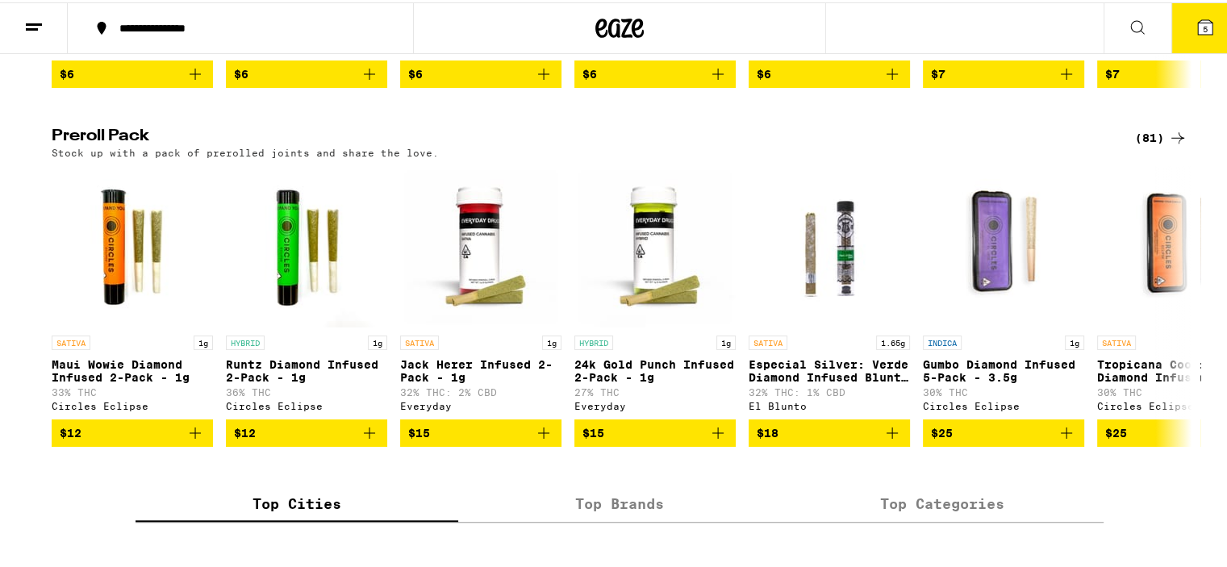
click at [1168, 145] on icon at bounding box center [1177, 135] width 19 height 19
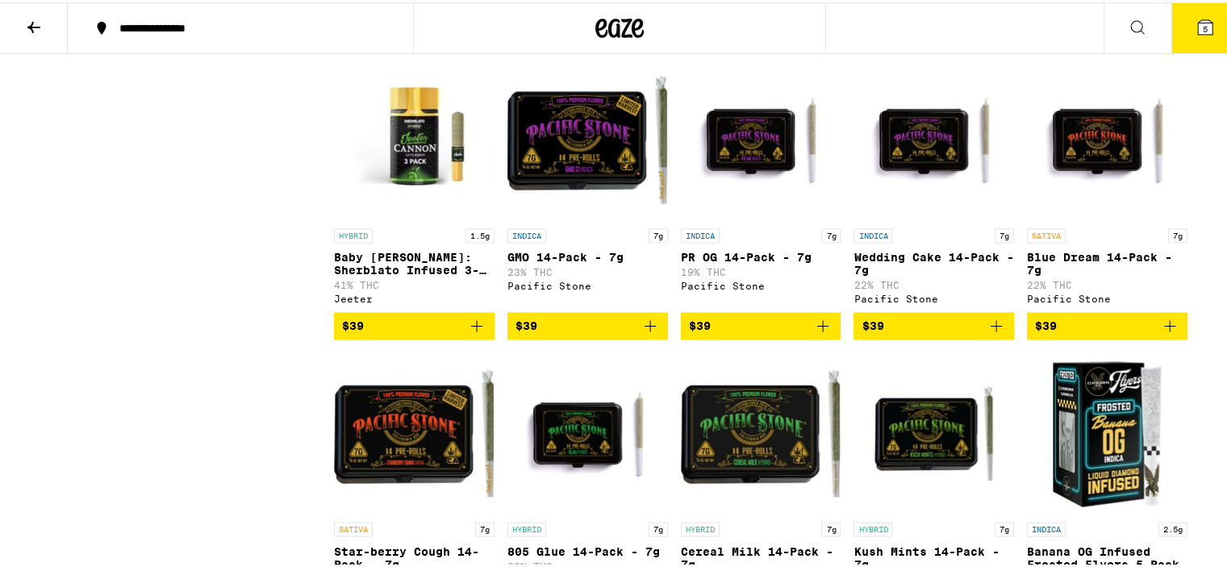
scroll to position [2534, 0]
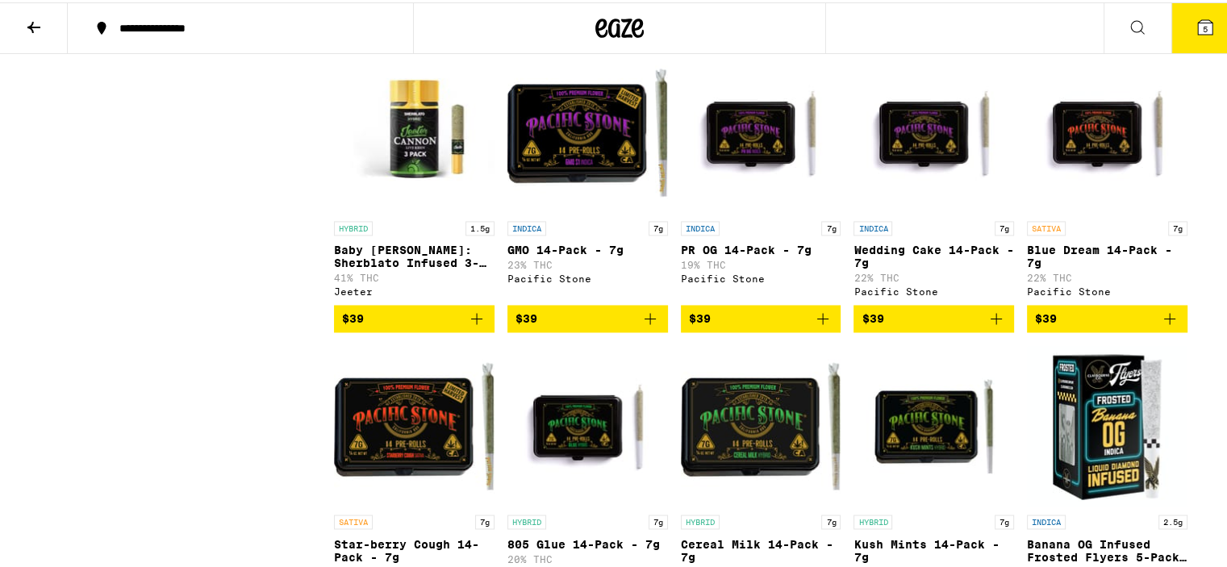
click at [1124, 326] on span "$39" at bounding box center [1107, 316] width 144 height 19
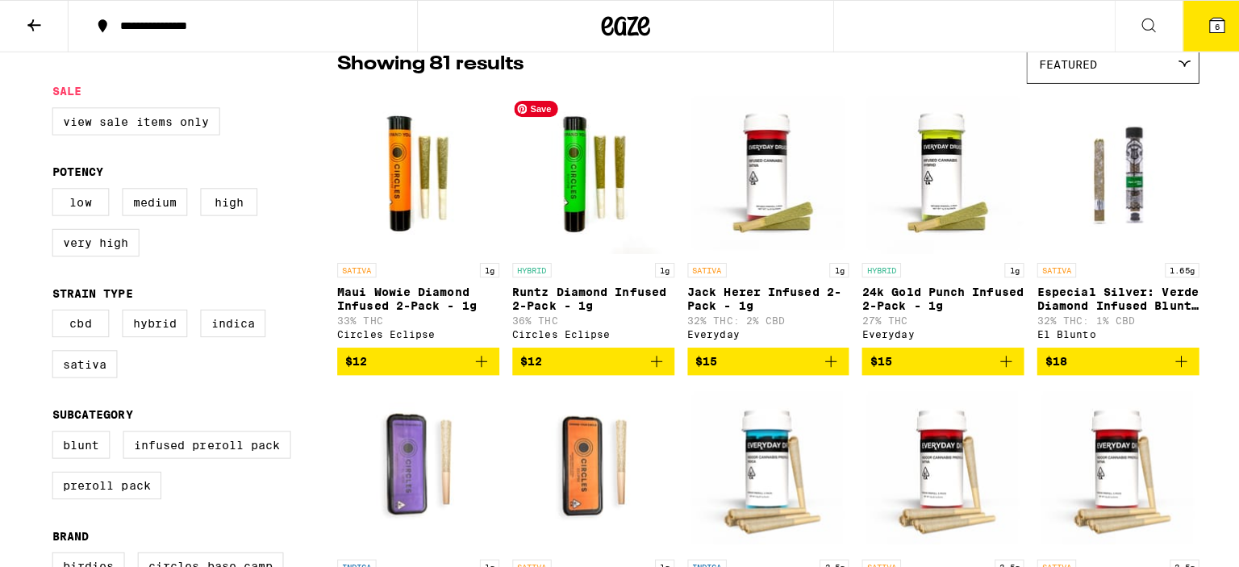
scroll to position [145, 0]
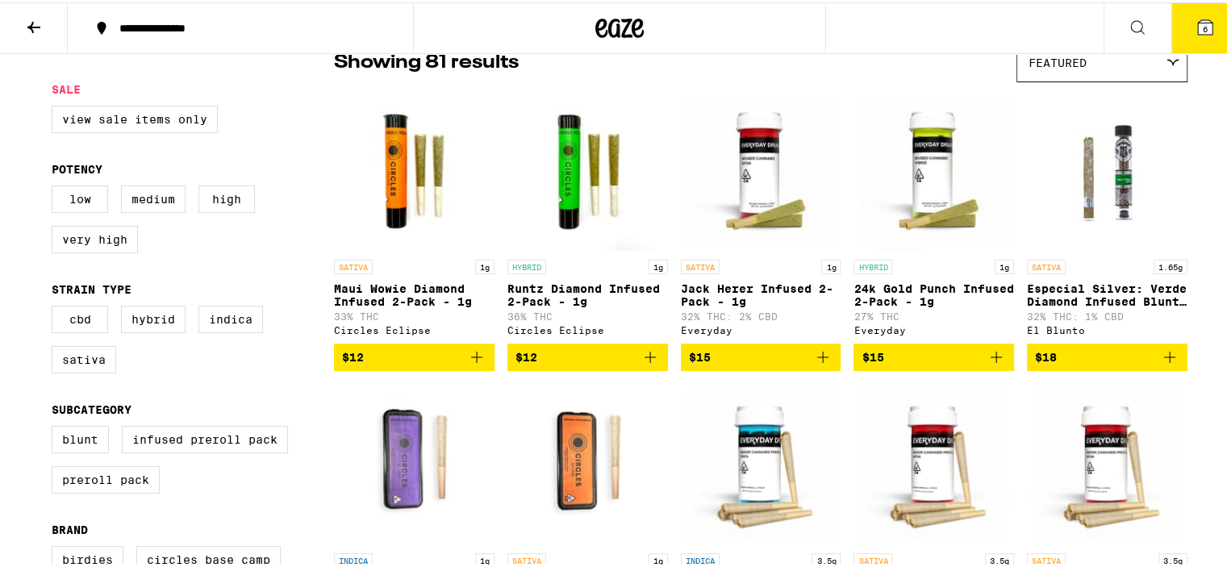
click at [817, 363] on icon "Add to bag" at bounding box center [822, 354] width 19 height 19
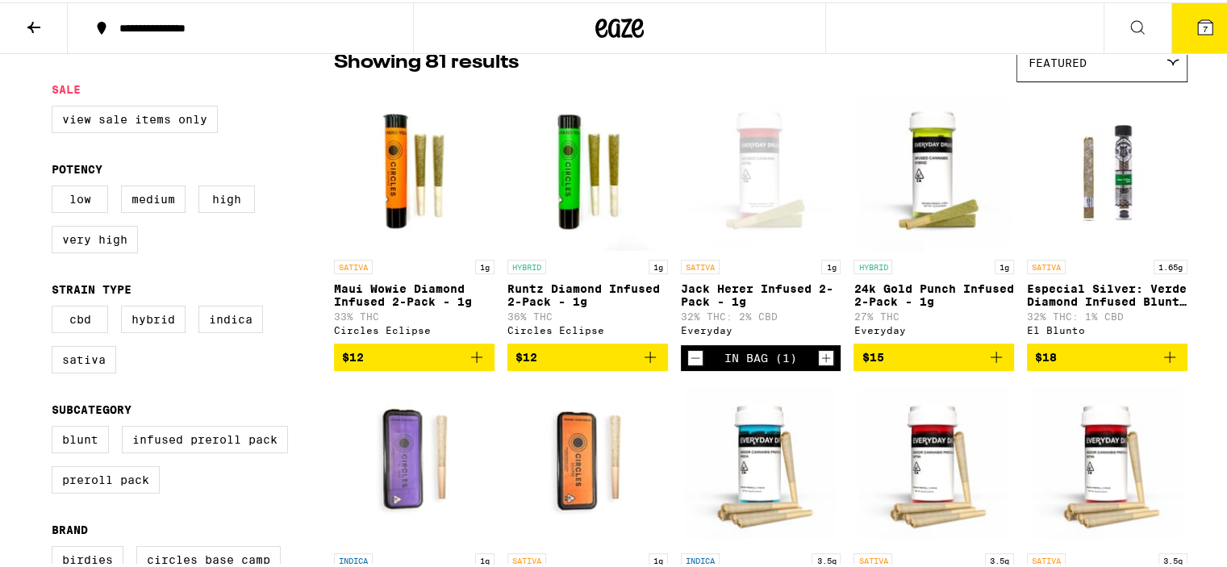
click at [1198, 27] on icon at bounding box center [1205, 25] width 15 height 15
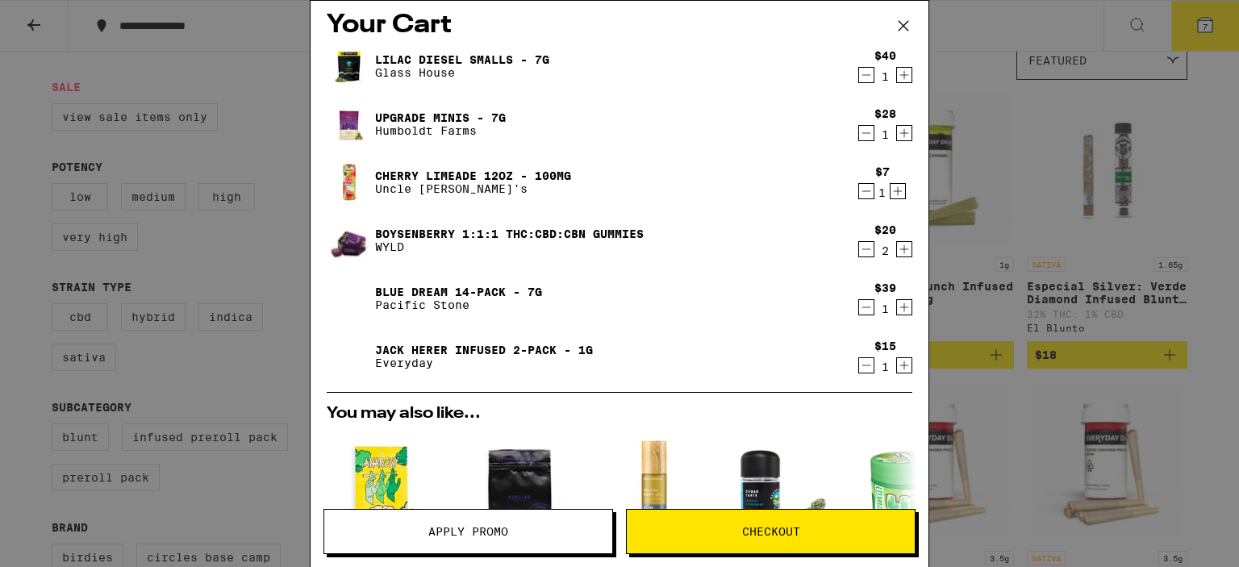
scroll to position [3, 0]
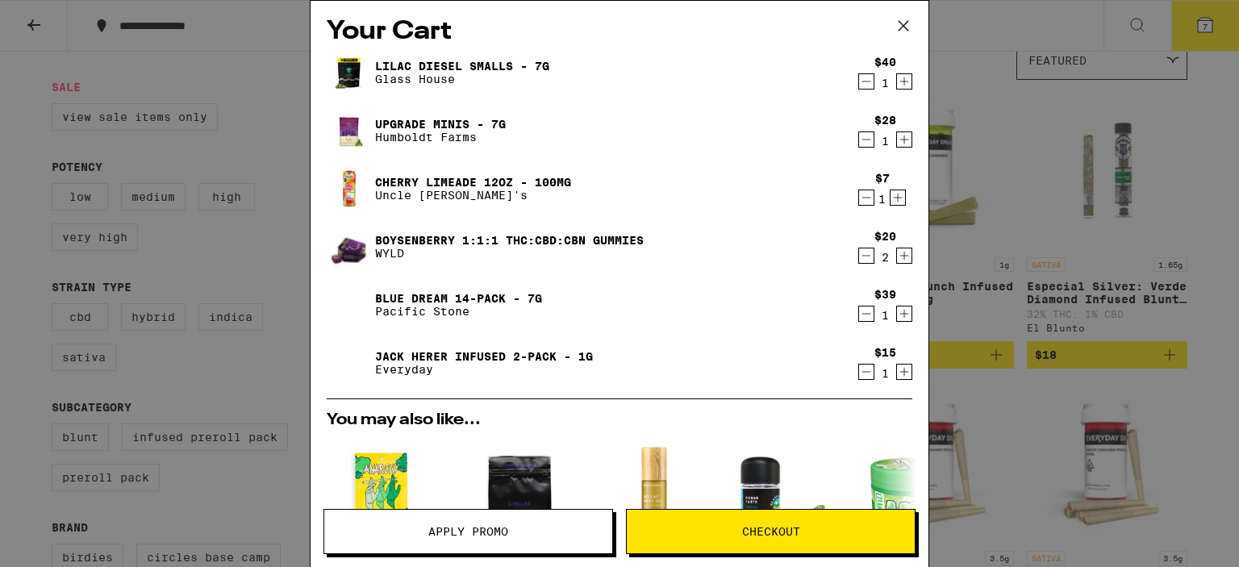
click at [859, 257] on icon "Decrement" at bounding box center [866, 255] width 15 height 19
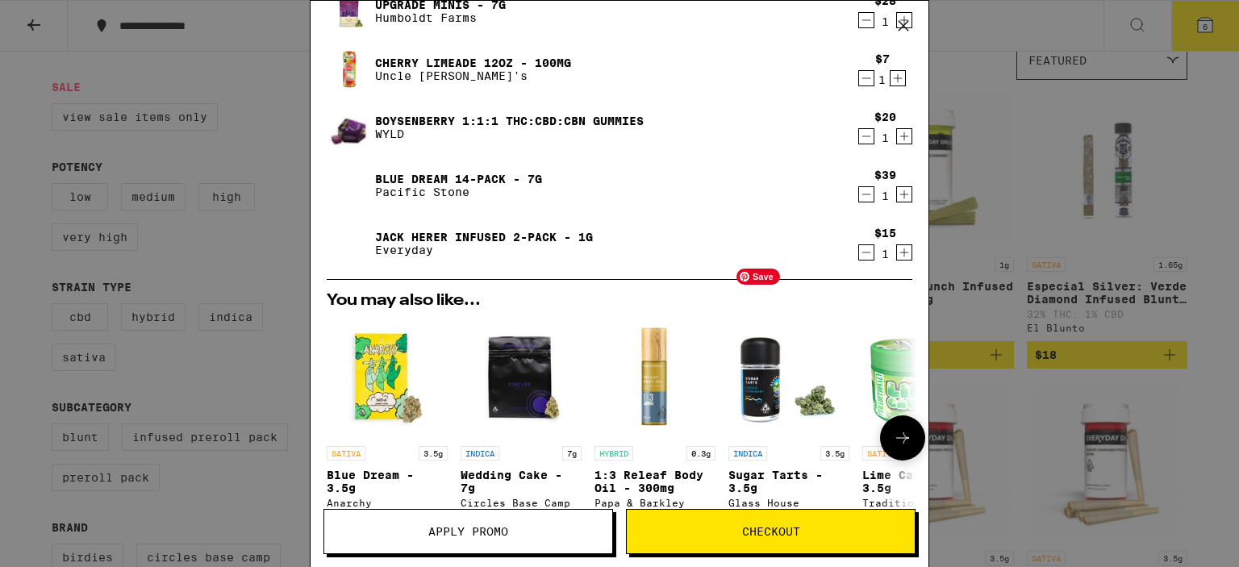
scroll to position [119, 0]
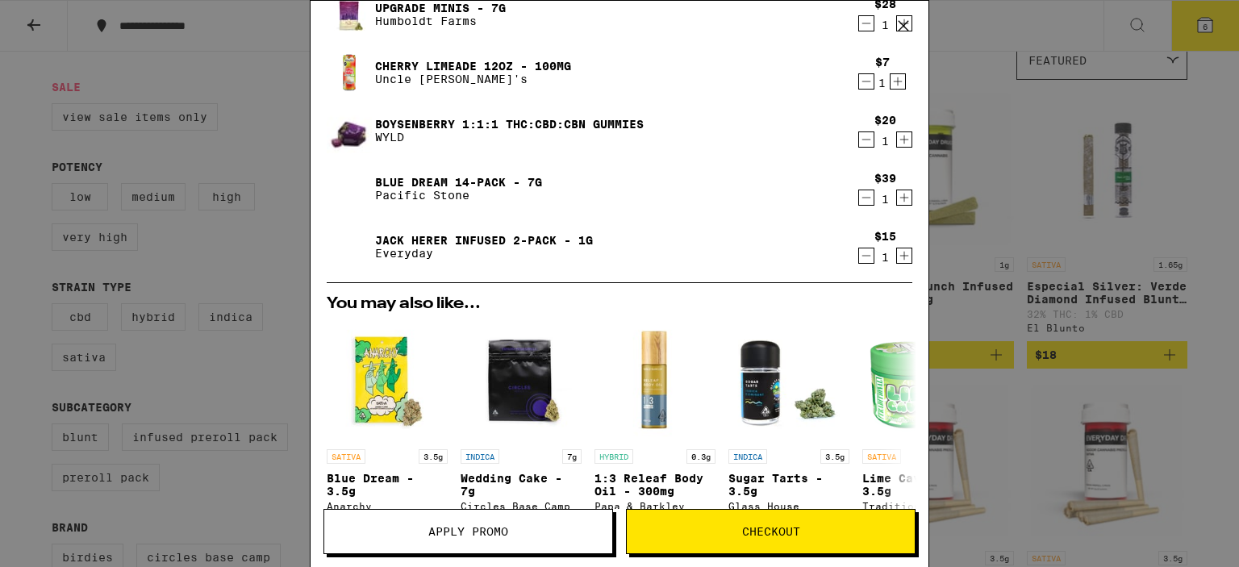
click at [786, 532] on span "Checkout" at bounding box center [771, 531] width 58 height 11
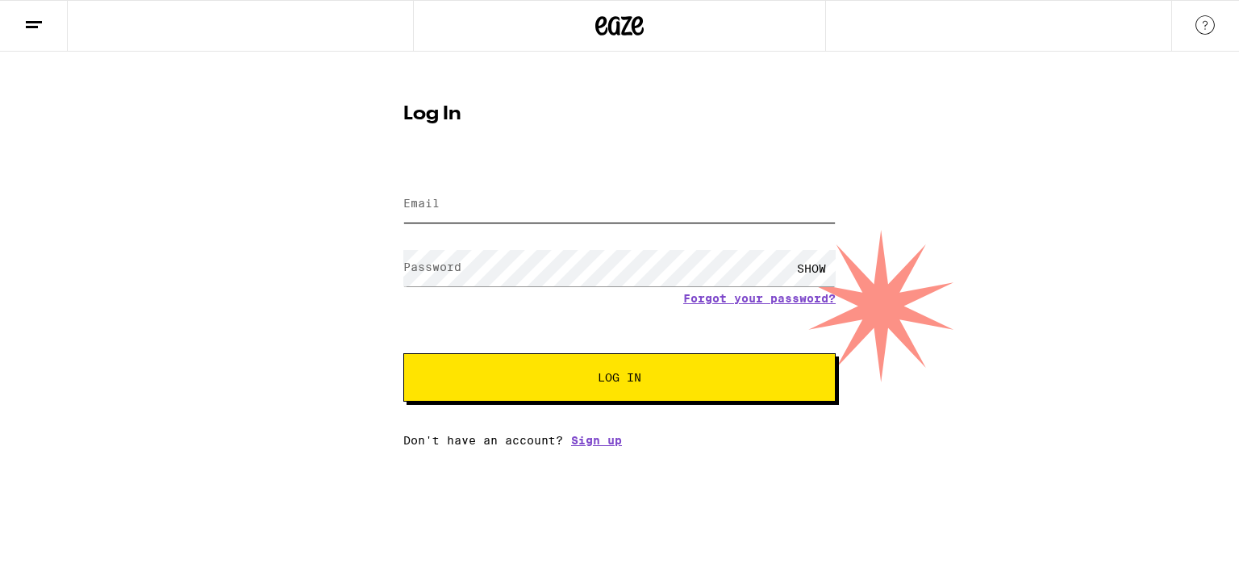
type input "[EMAIL_ADDRESS][DOMAIN_NAME]"
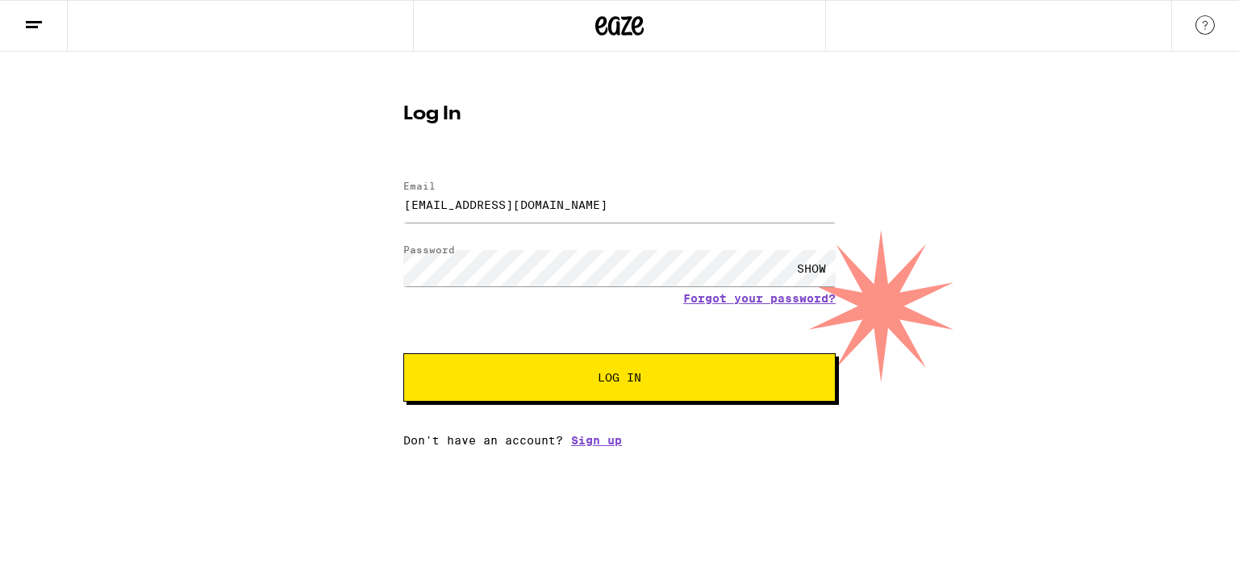
click at [612, 382] on span "Log In" at bounding box center [620, 377] width 44 height 11
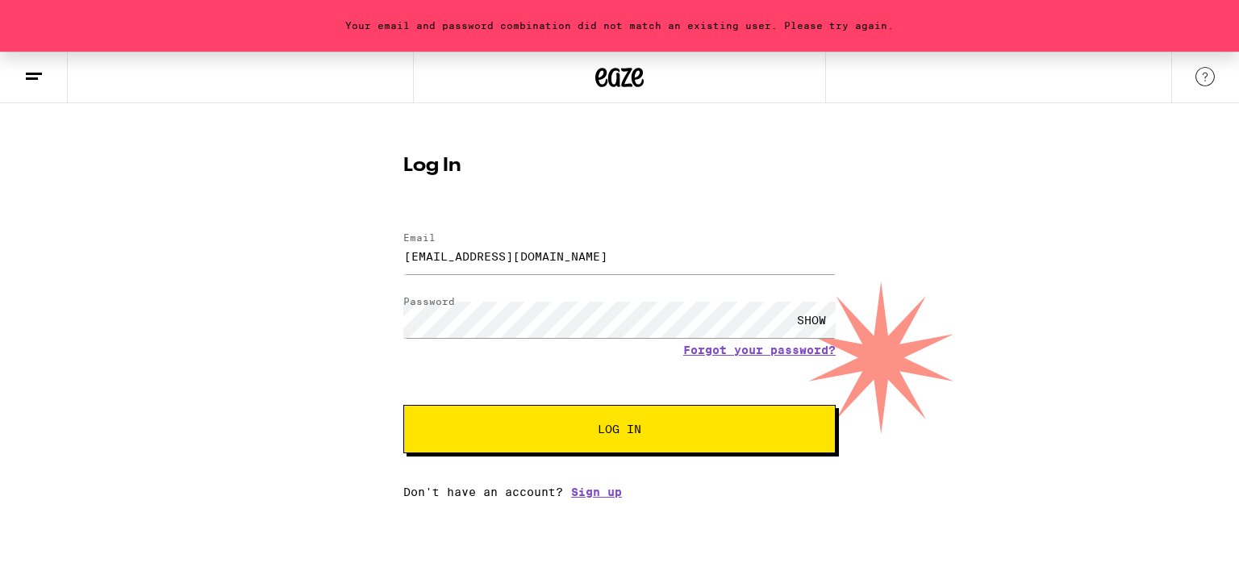
click at [713, 425] on span "Log In" at bounding box center [620, 429] width 302 height 11
click at [808, 329] on div "SHOW" at bounding box center [811, 320] width 48 height 36
click at [742, 430] on span "Log In" at bounding box center [620, 429] width 302 height 11
click at [716, 420] on button "Log In" at bounding box center [619, 429] width 432 height 48
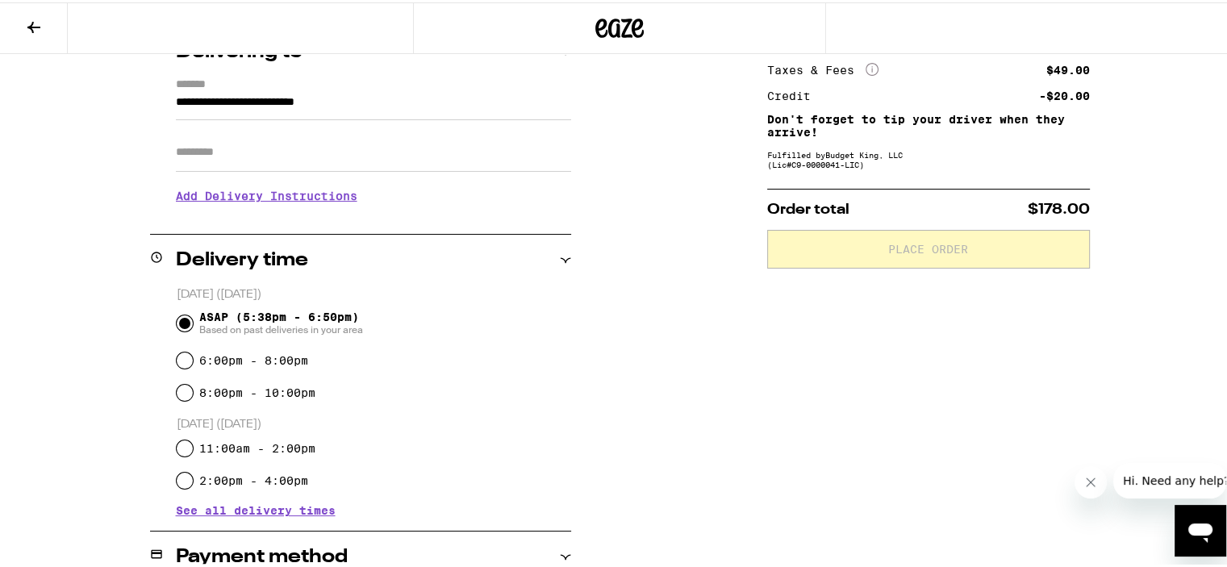
scroll to position [218, 0]
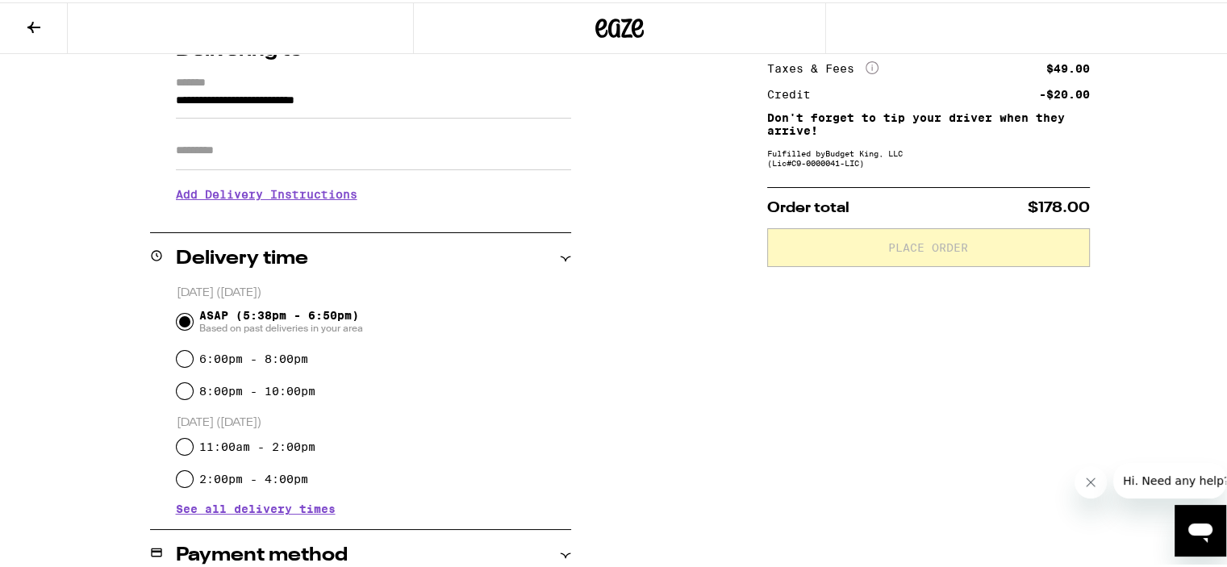
click at [35, 23] on icon at bounding box center [33, 24] width 19 height 19
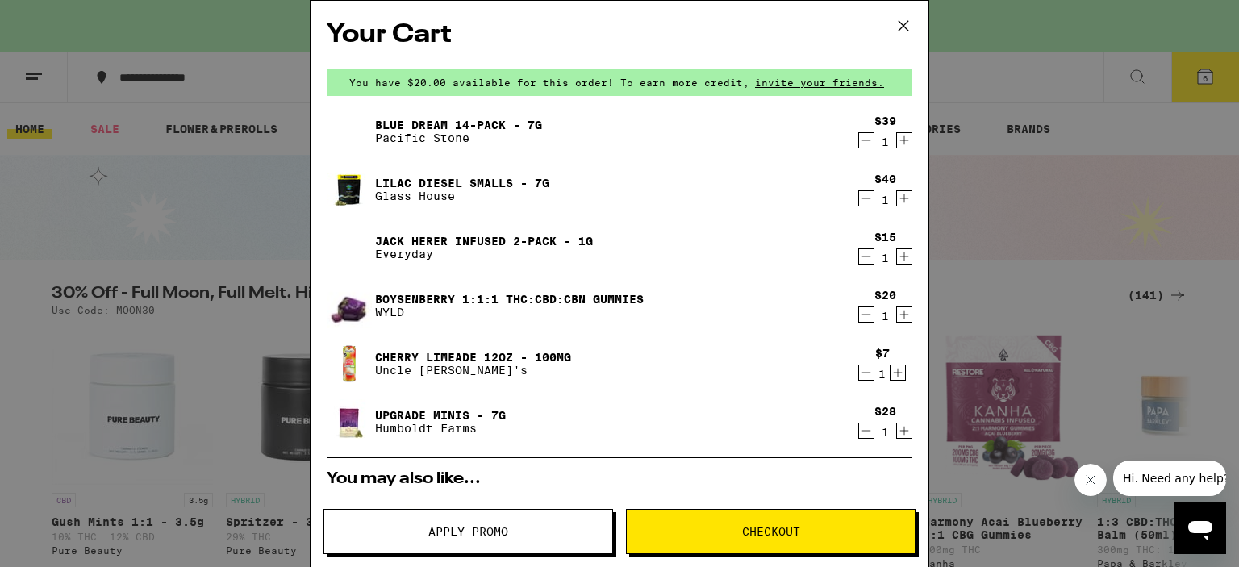
click at [859, 144] on icon "Decrement" at bounding box center [866, 140] width 15 height 19
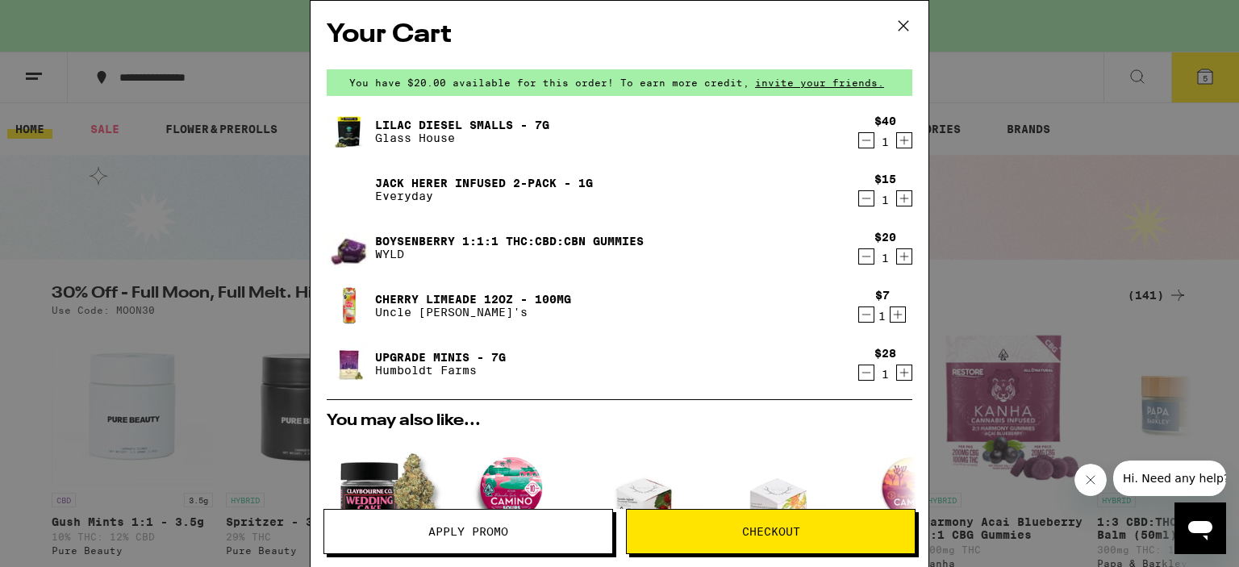
click at [472, 534] on span "Apply Promo" at bounding box center [468, 531] width 80 height 11
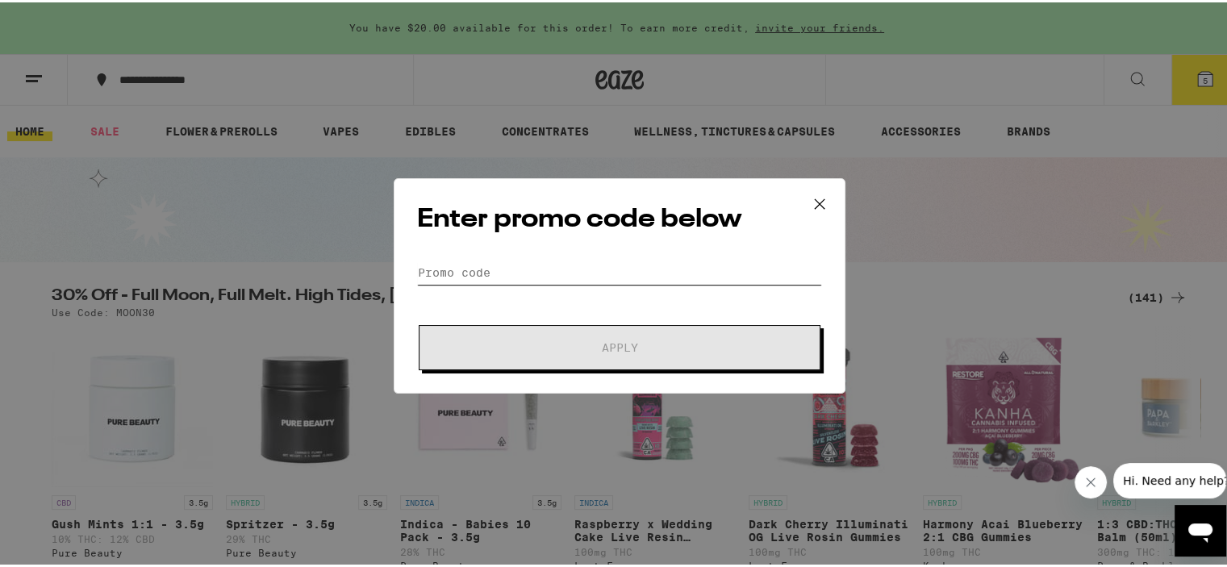
click at [455, 269] on input "Promo Code" at bounding box center [619, 270] width 405 height 24
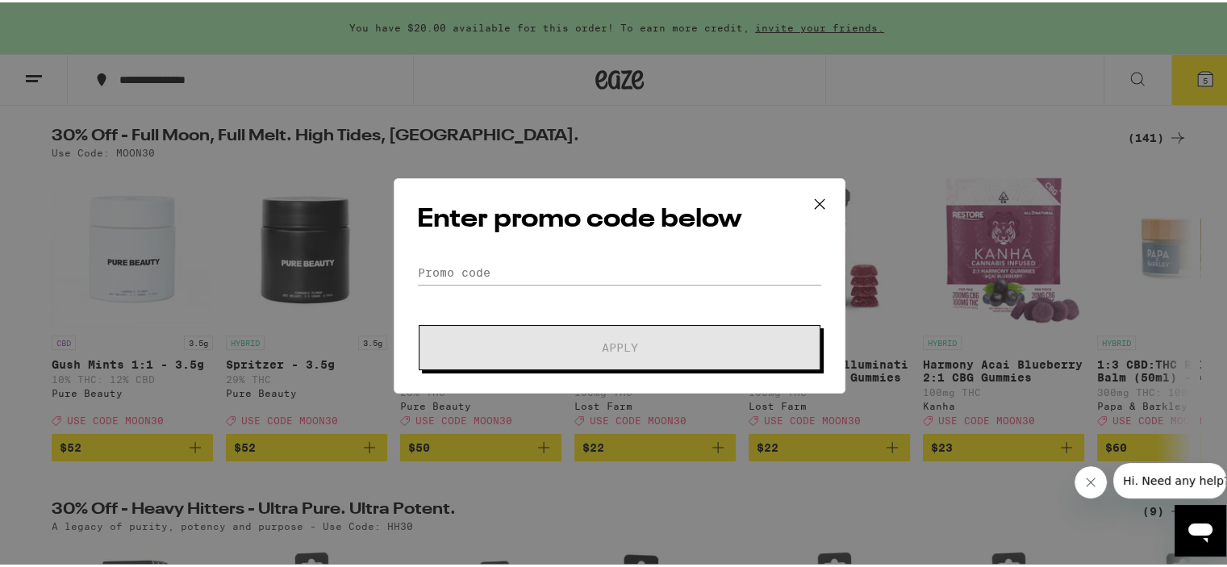
click at [816, 195] on icon at bounding box center [820, 202] width 24 height 24
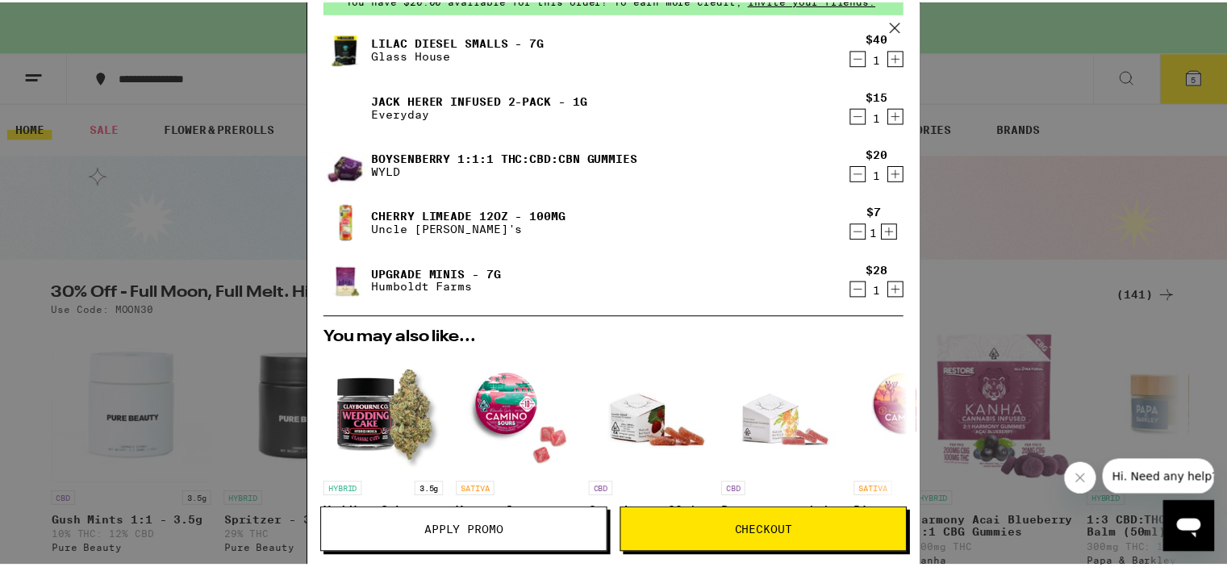
scroll to position [110, 0]
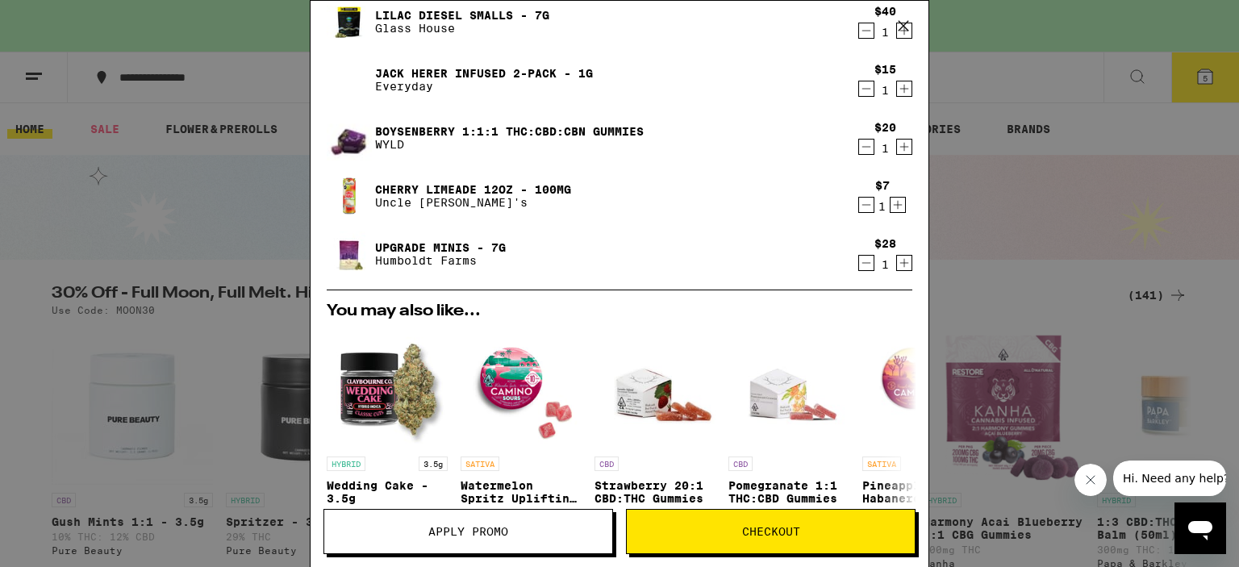
click at [462, 535] on span "Apply Promo" at bounding box center [468, 531] width 80 height 11
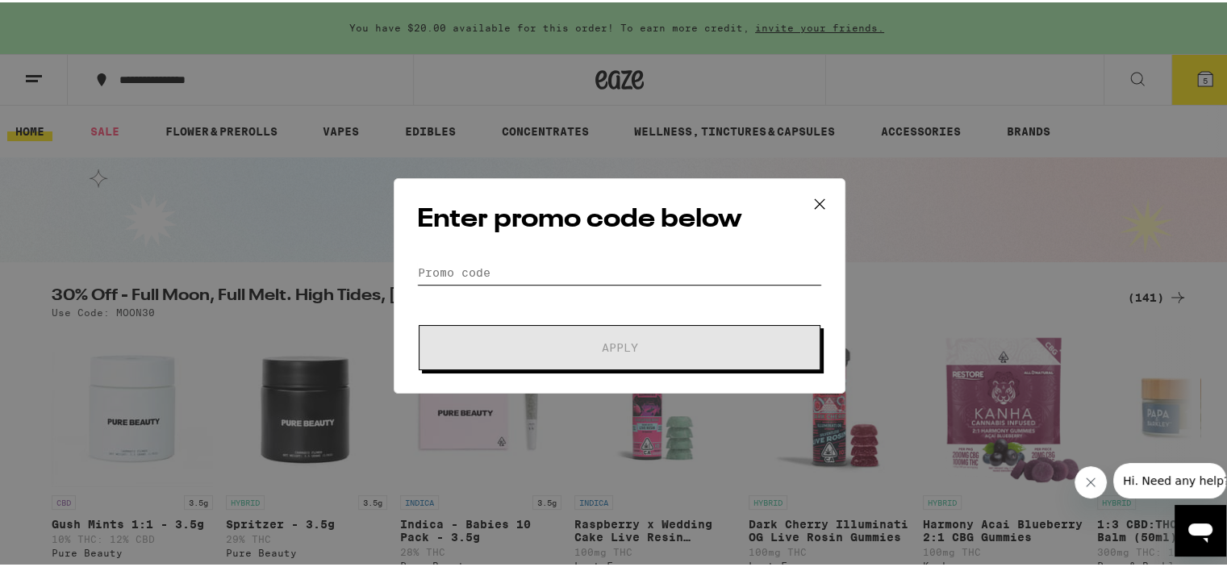
click at [449, 270] on input "Promo Code" at bounding box center [619, 270] width 405 height 24
click at [816, 201] on icon at bounding box center [820, 202] width 24 height 24
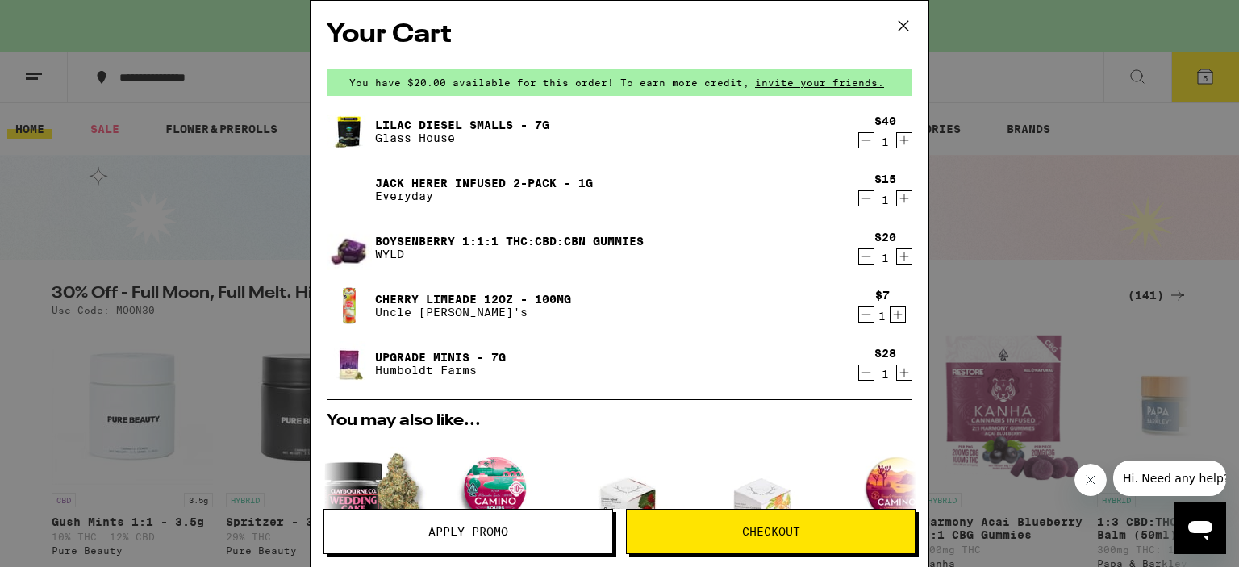
click at [863, 257] on icon "Decrement" at bounding box center [867, 257] width 9 height 0
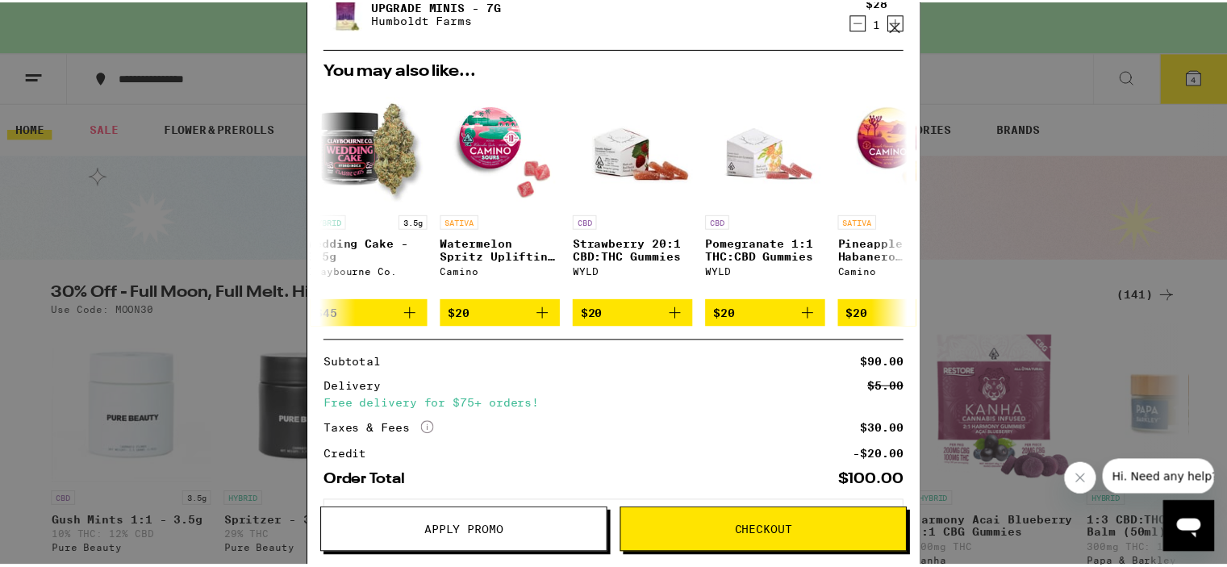
scroll to position [371, 0]
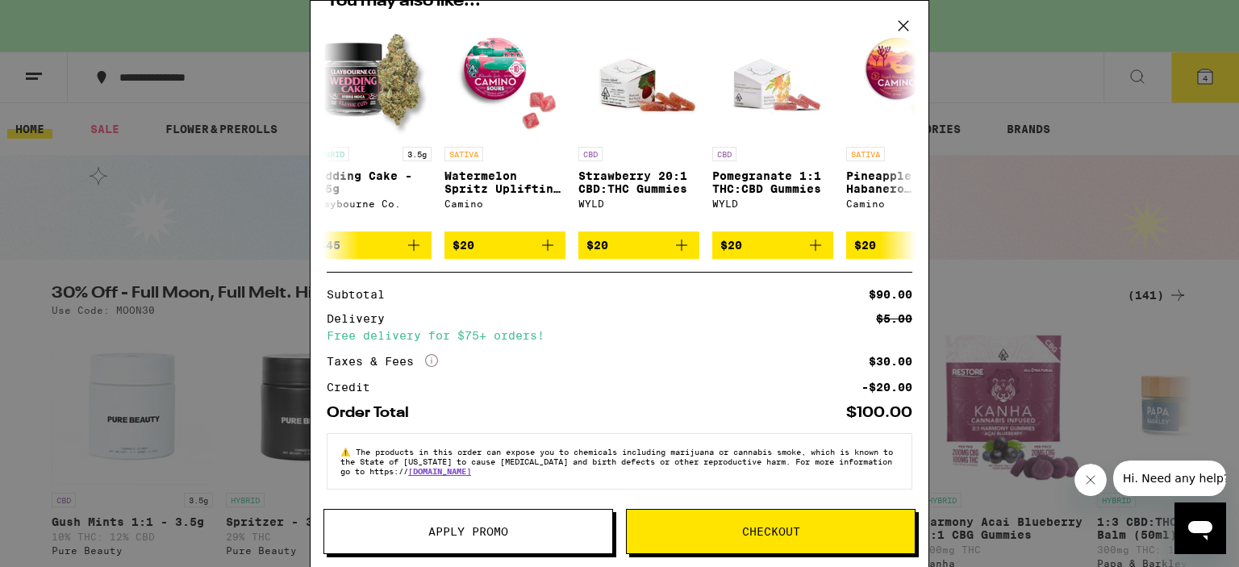
click at [749, 522] on button "Checkout" at bounding box center [771, 531] width 290 height 45
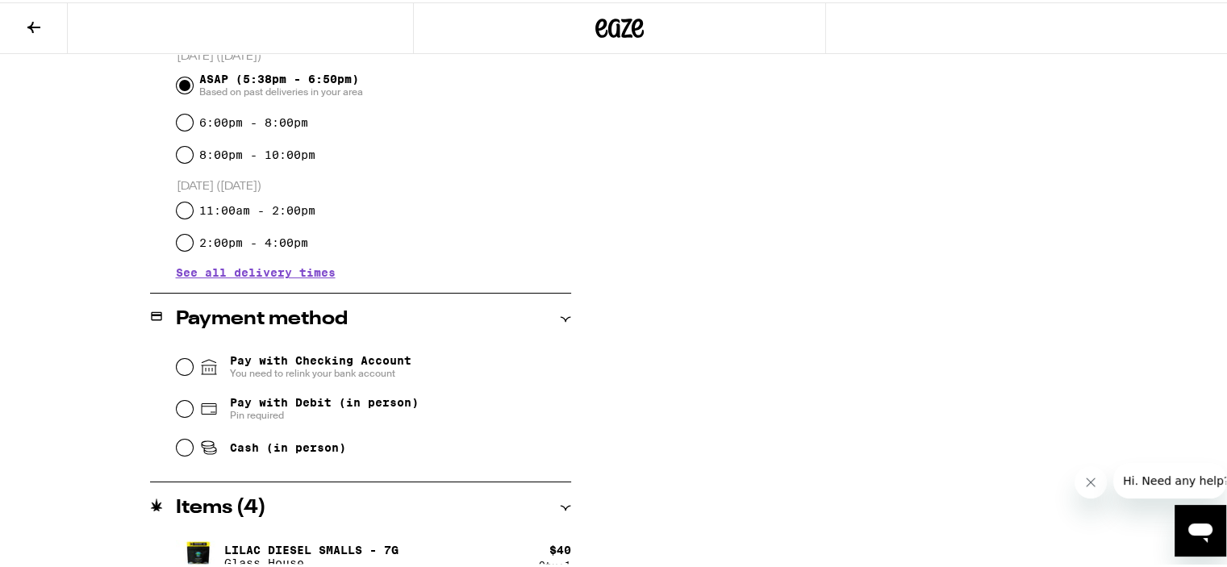
scroll to position [516, 0]
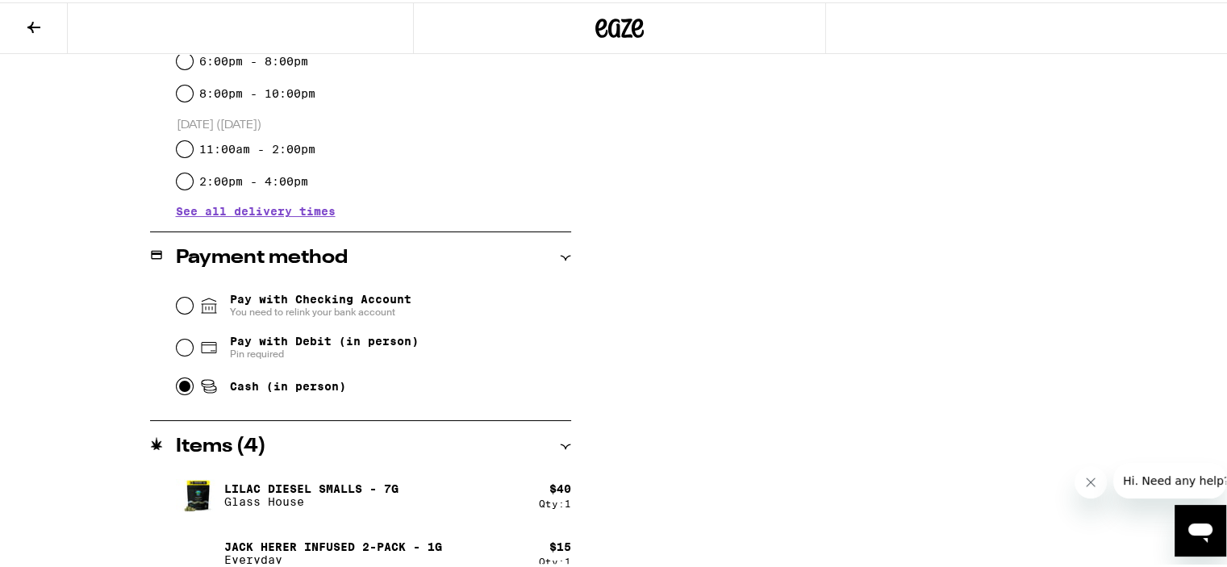
click at [177, 382] on input "Cash (in person)" at bounding box center [185, 384] width 16 height 16
radio input "true"
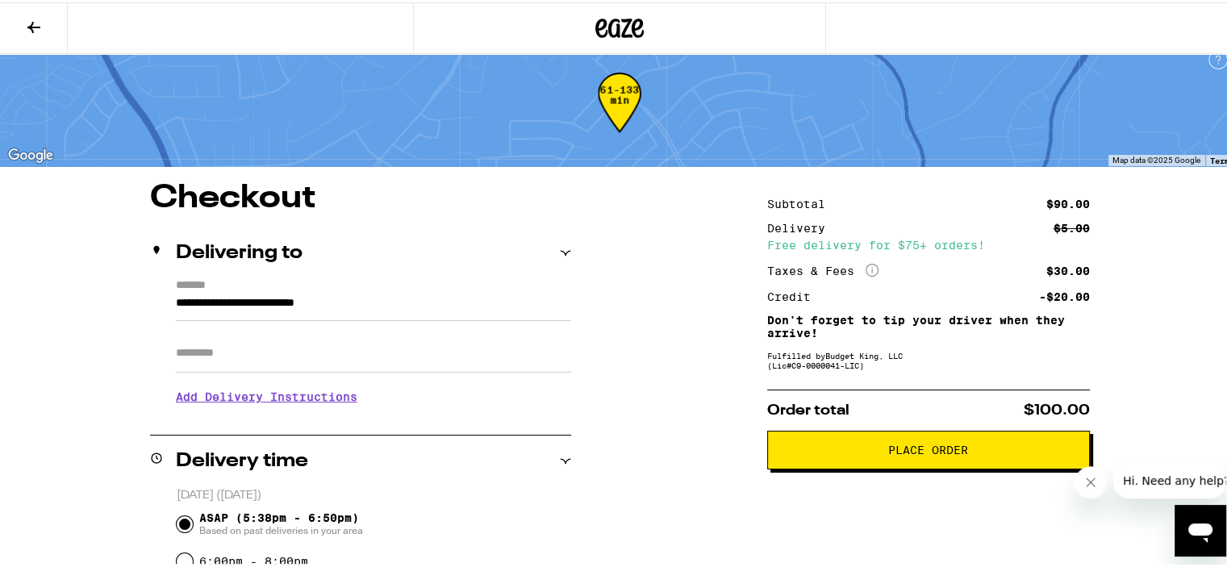
scroll to position [0, 0]
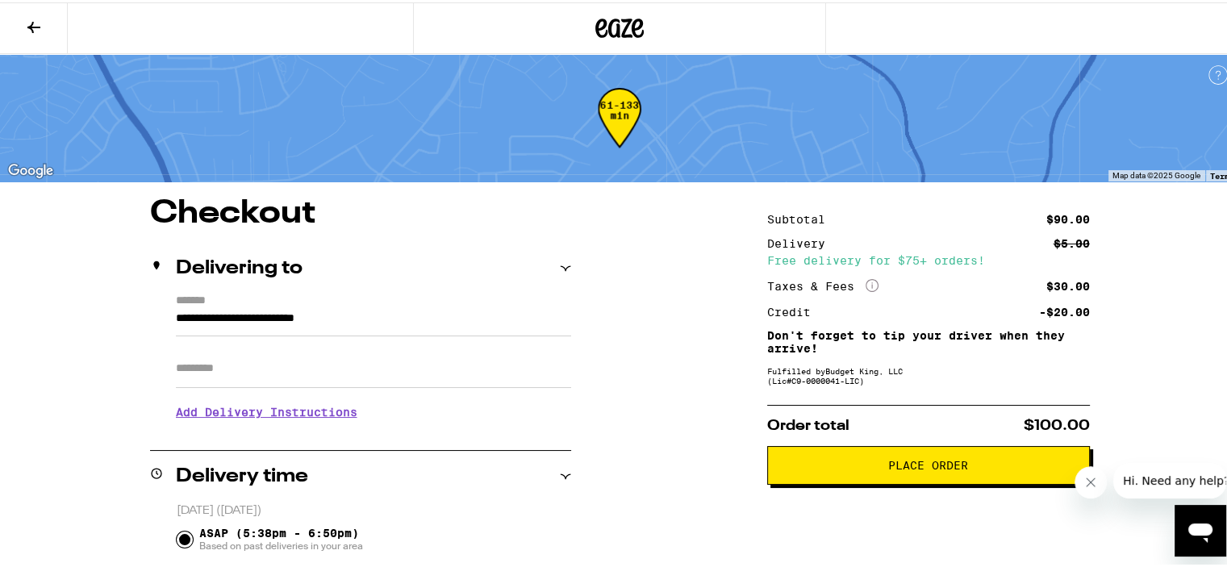
click at [925, 467] on span "Place Order" at bounding box center [928, 462] width 80 height 11
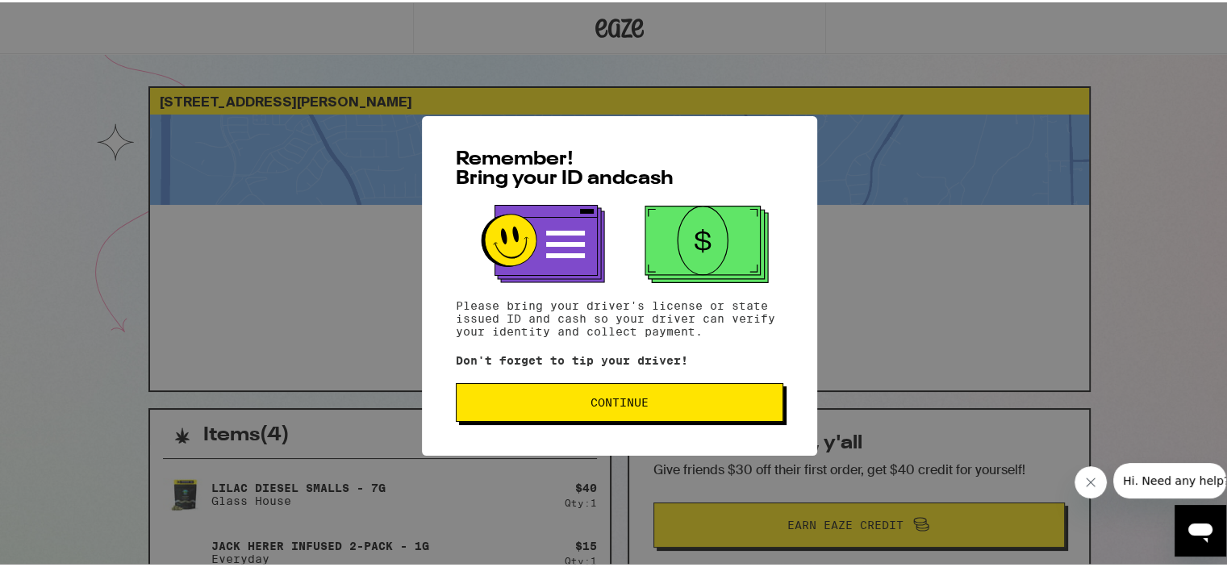
click at [613, 406] on span "Continue" at bounding box center [620, 400] width 58 height 11
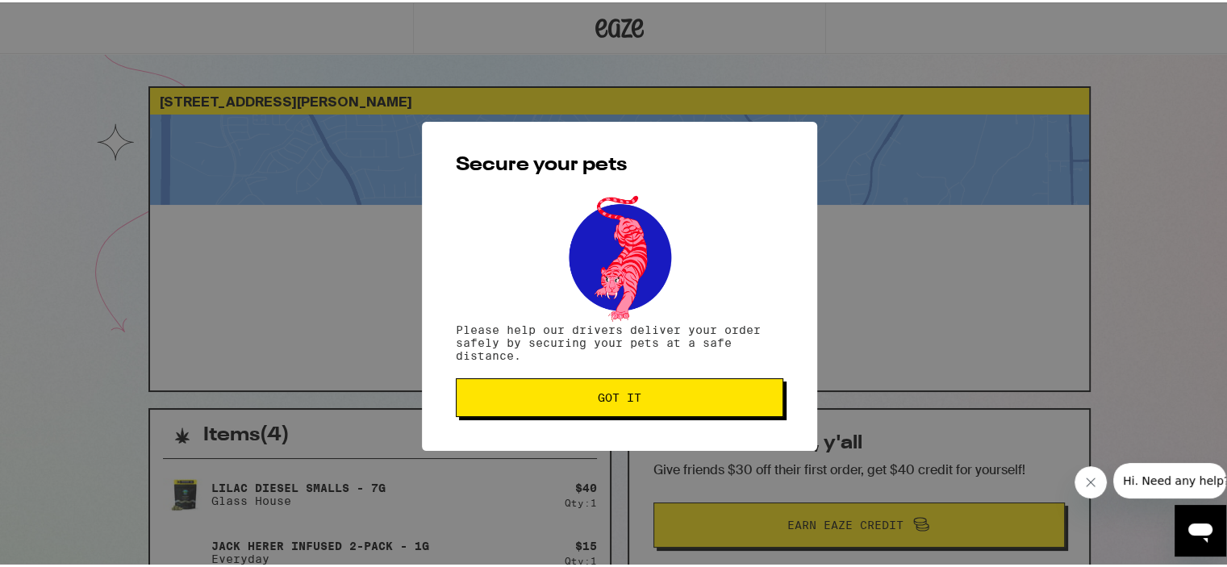
click at [613, 408] on button "Got it" at bounding box center [620, 395] width 328 height 39
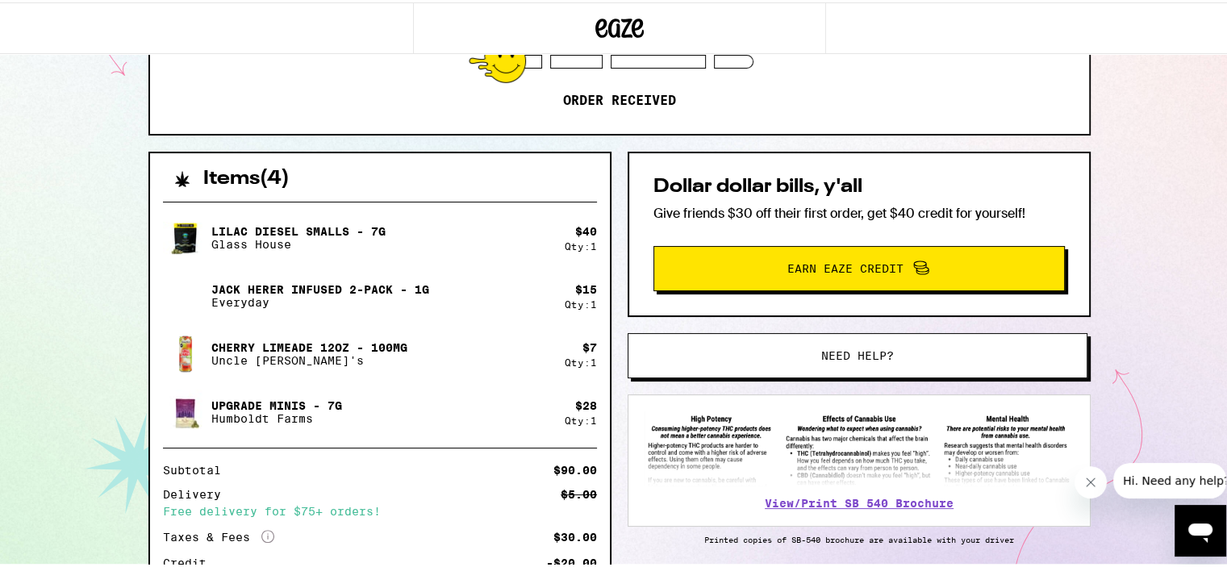
scroll to position [382, 0]
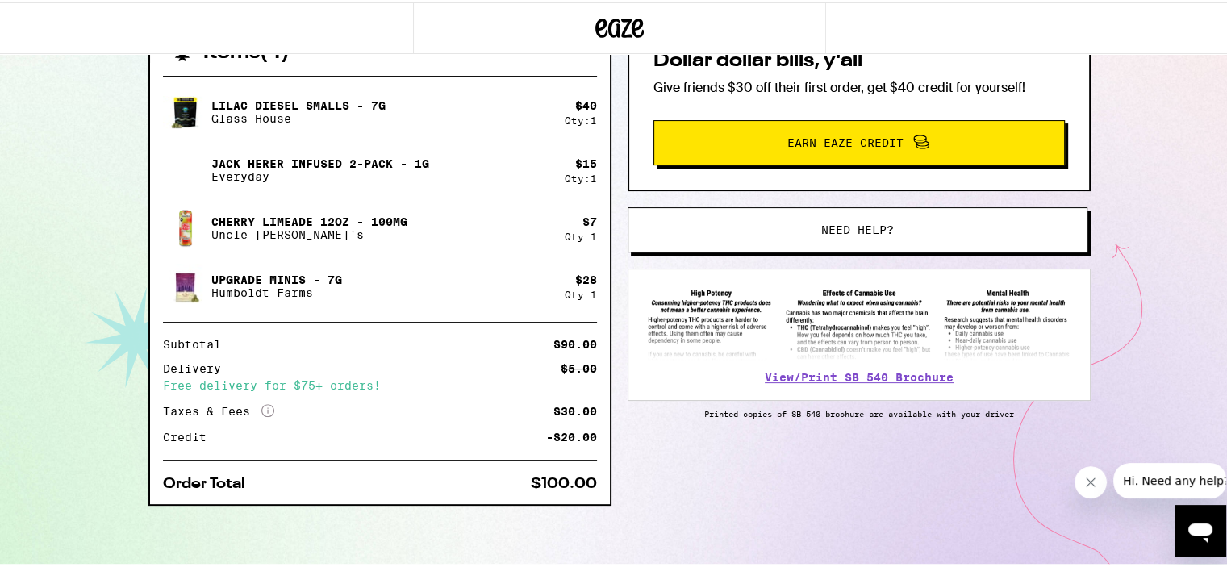
click at [927, 322] on img at bounding box center [859, 320] width 429 height 75
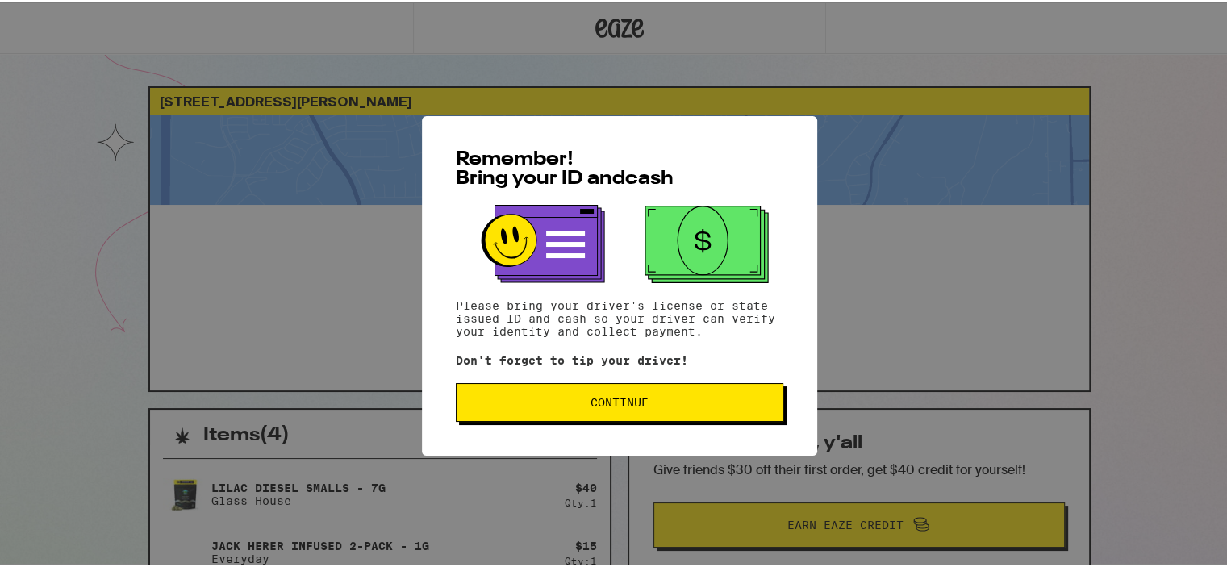
click at [606, 423] on div "Remember! Bring your ID and cash Please bring your driver's license or state is…" at bounding box center [619, 284] width 395 height 340
click at [630, 396] on span "Continue" at bounding box center [620, 400] width 58 height 11
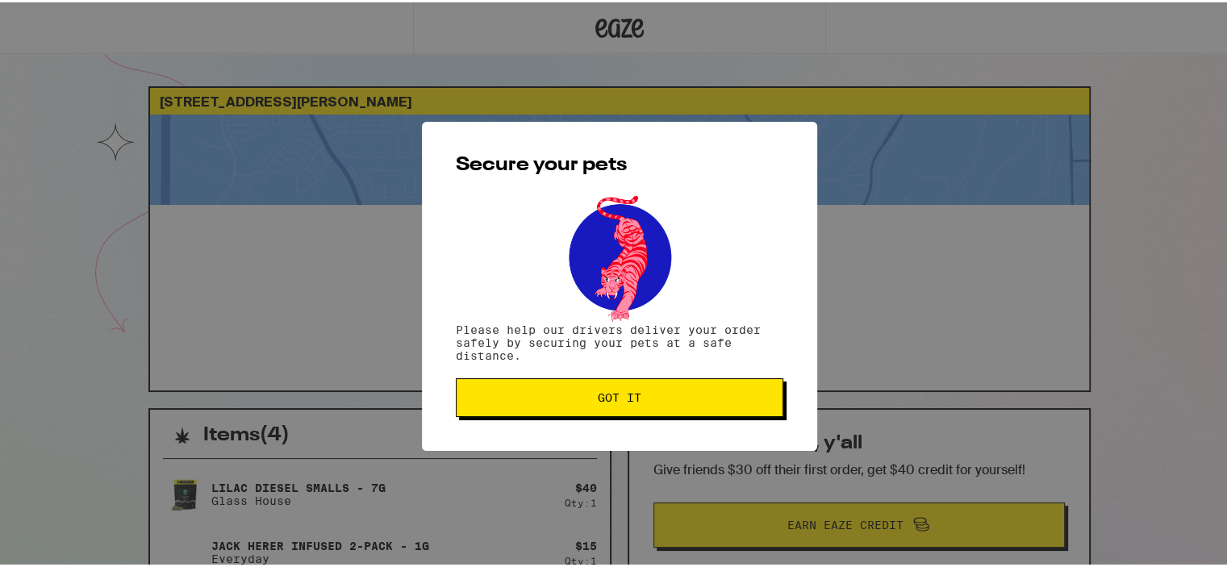
click at [631, 378] on button "Got it" at bounding box center [620, 395] width 328 height 39
